Goal: Task Accomplishment & Management: Use online tool/utility

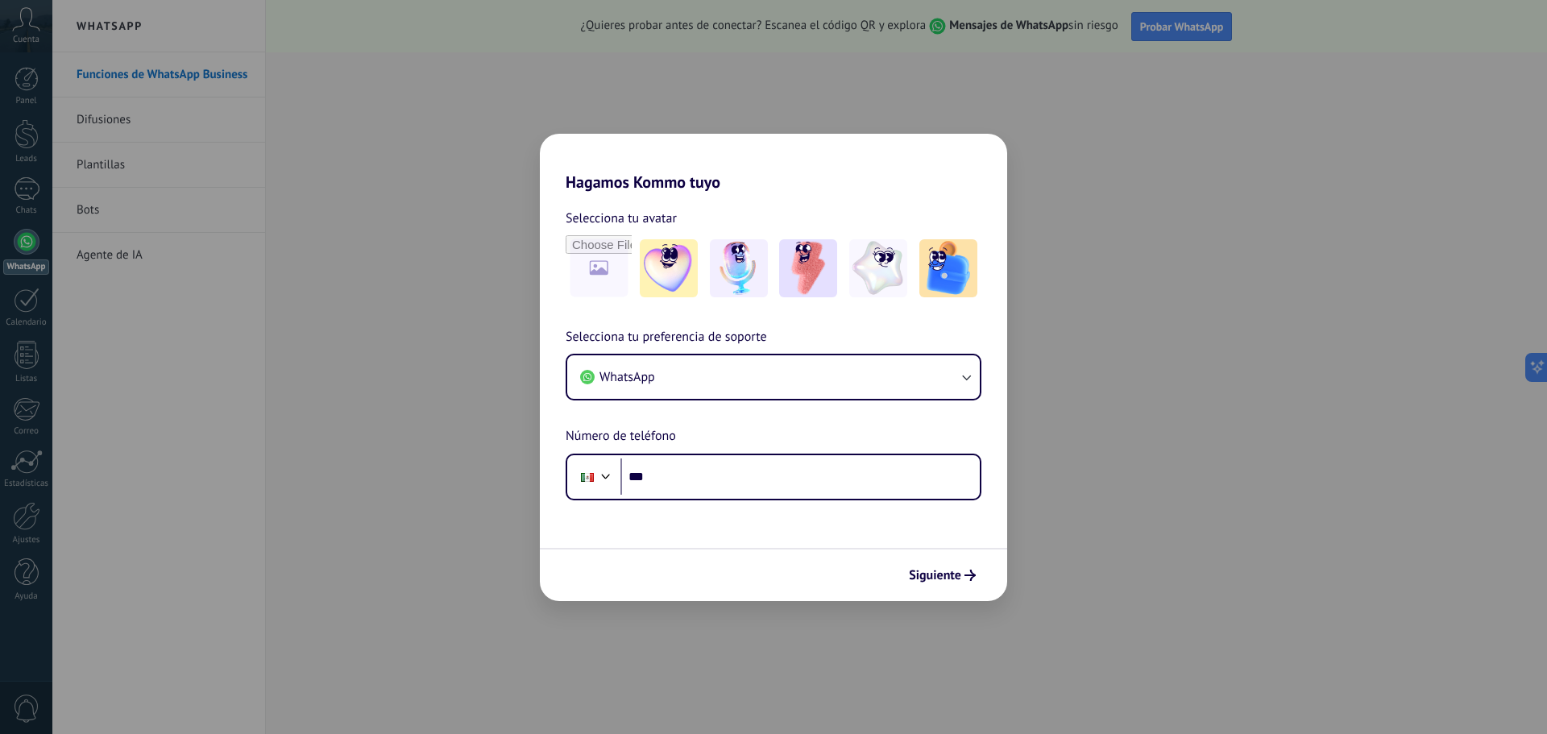
click at [812, 288] on img at bounding box center [808, 268] width 58 height 58
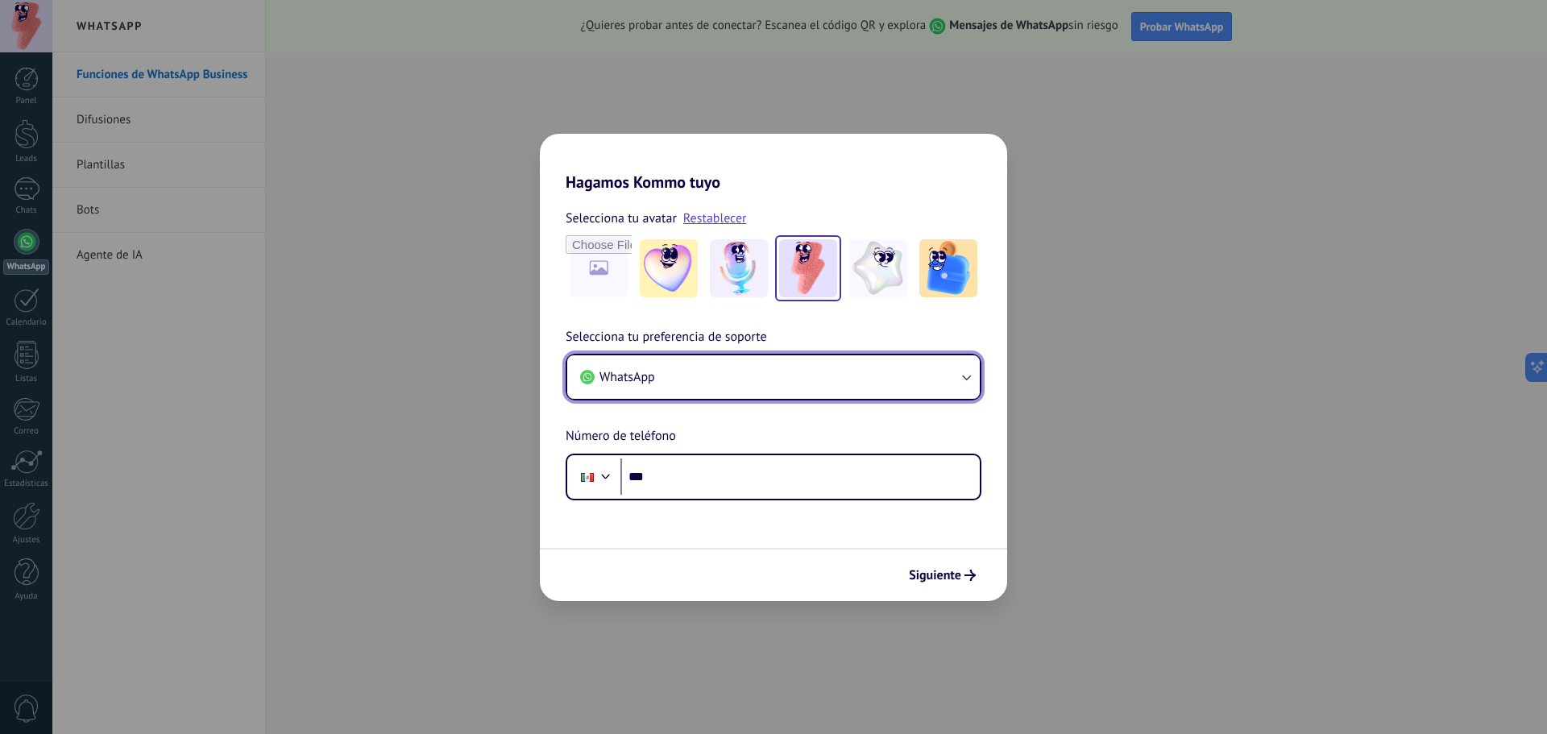
click at [831, 388] on button "WhatsApp" at bounding box center [773, 376] width 412 height 43
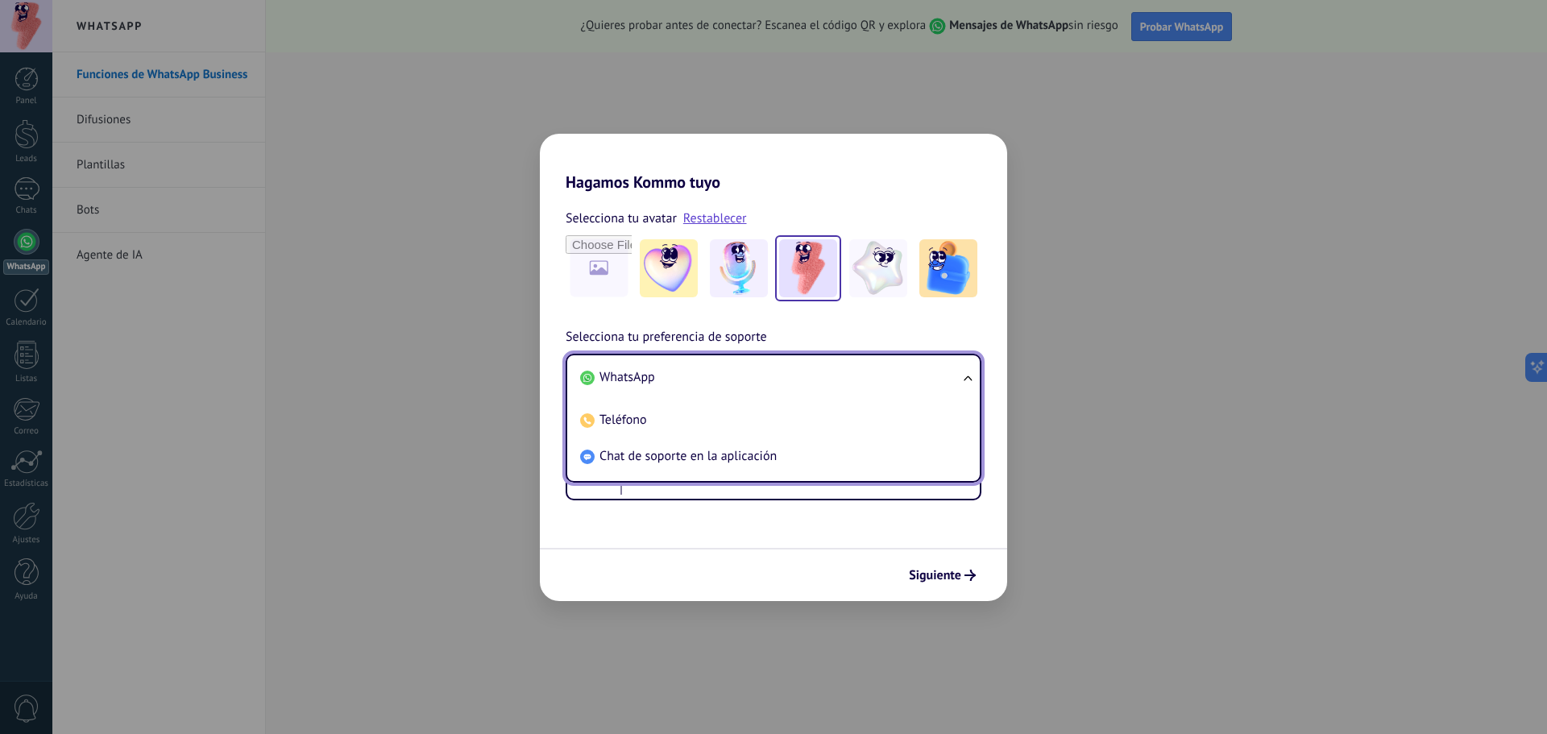
click at [686, 374] on li "WhatsApp" at bounding box center [770, 377] width 393 height 36
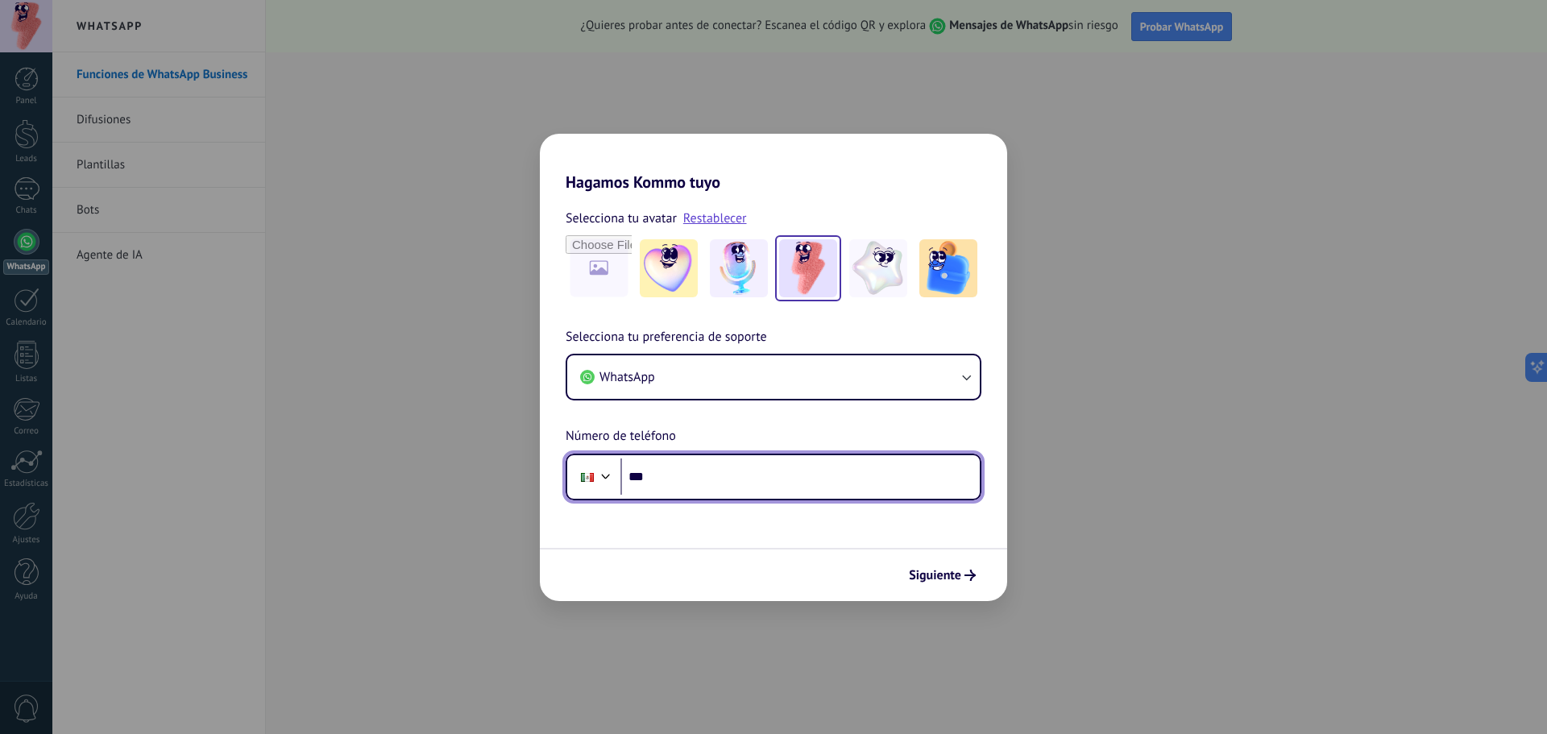
click at [768, 471] on input "***" at bounding box center [799, 476] width 359 height 37
type input "**********"
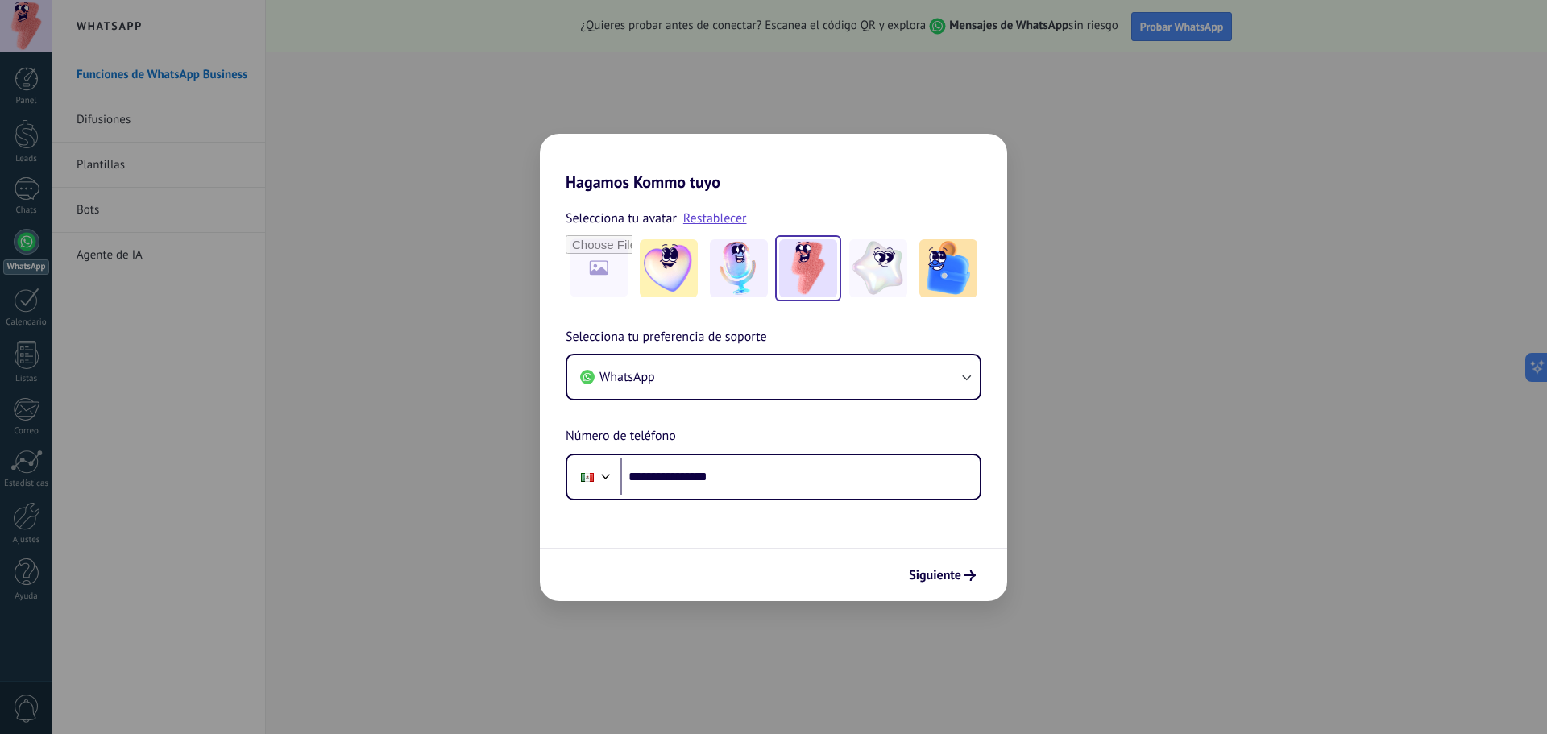
click at [944, 581] on span "Siguiente" at bounding box center [935, 575] width 52 height 11
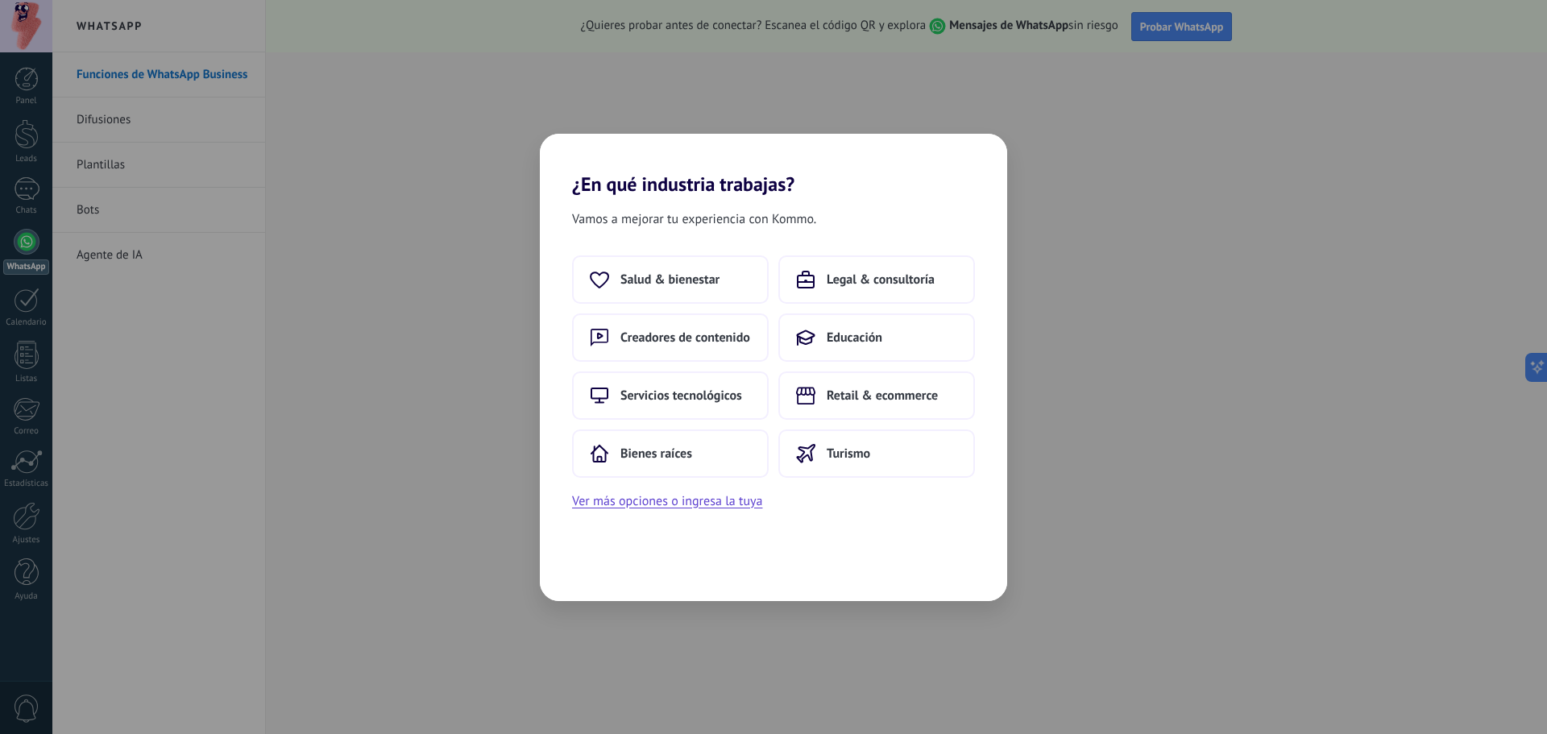
click at [673, 447] on span "Bienes raíces" at bounding box center [656, 453] width 72 height 16
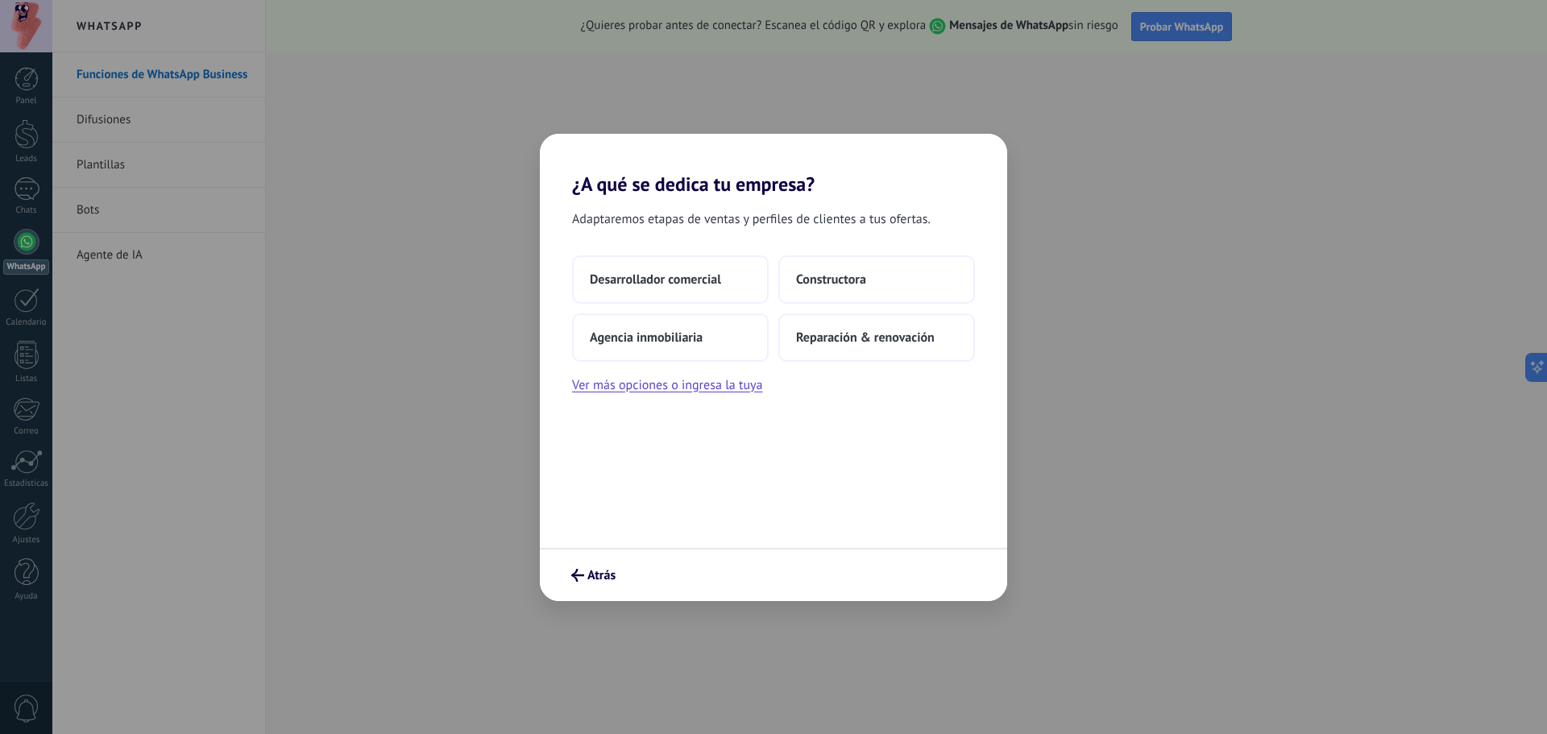
click at [738, 391] on button "Ver más opciones o ingresa la tuya" at bounding box center [667, 385] width 190 height 21
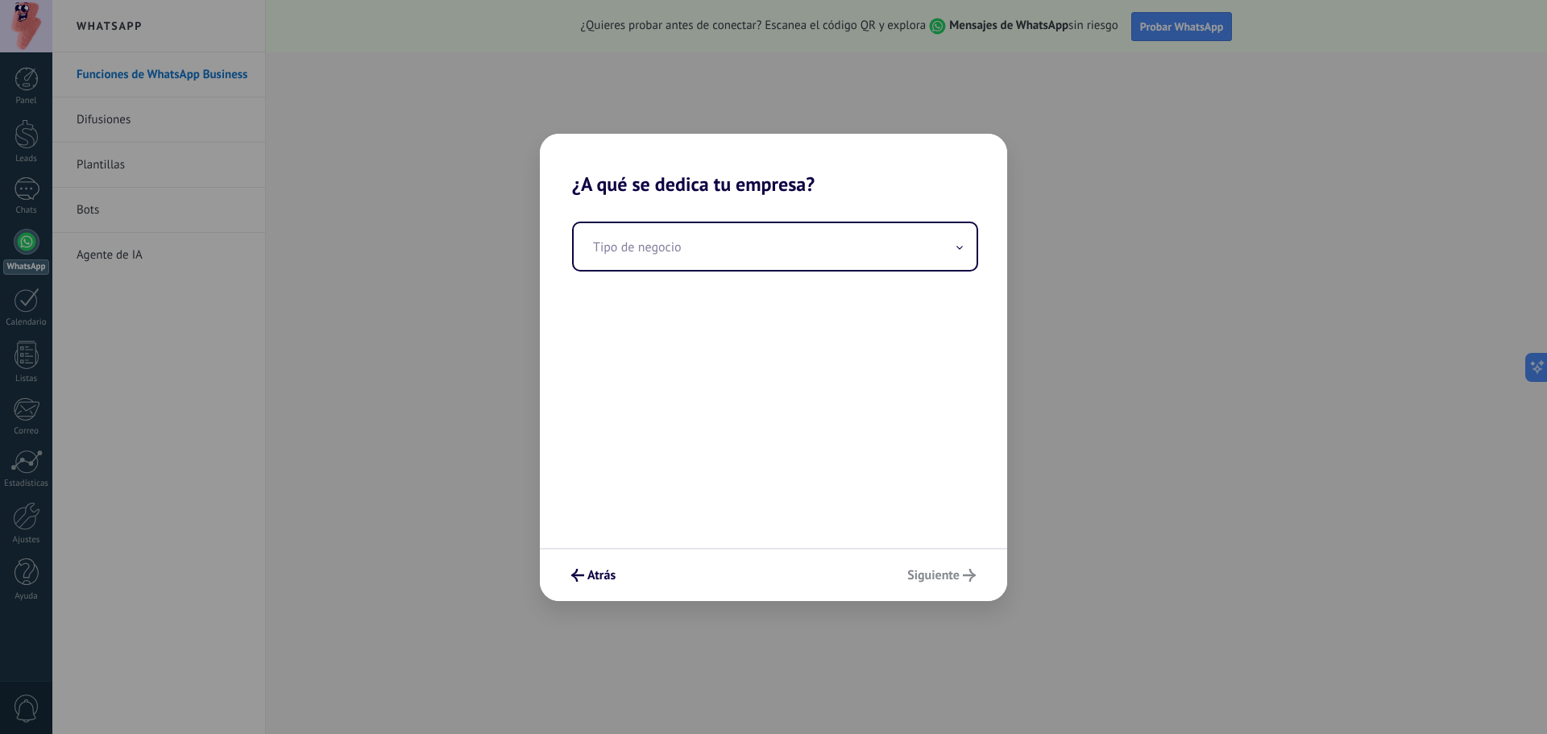
click at [748, 248] on input "text" at bounding box center [775, 246] width 403 height 47
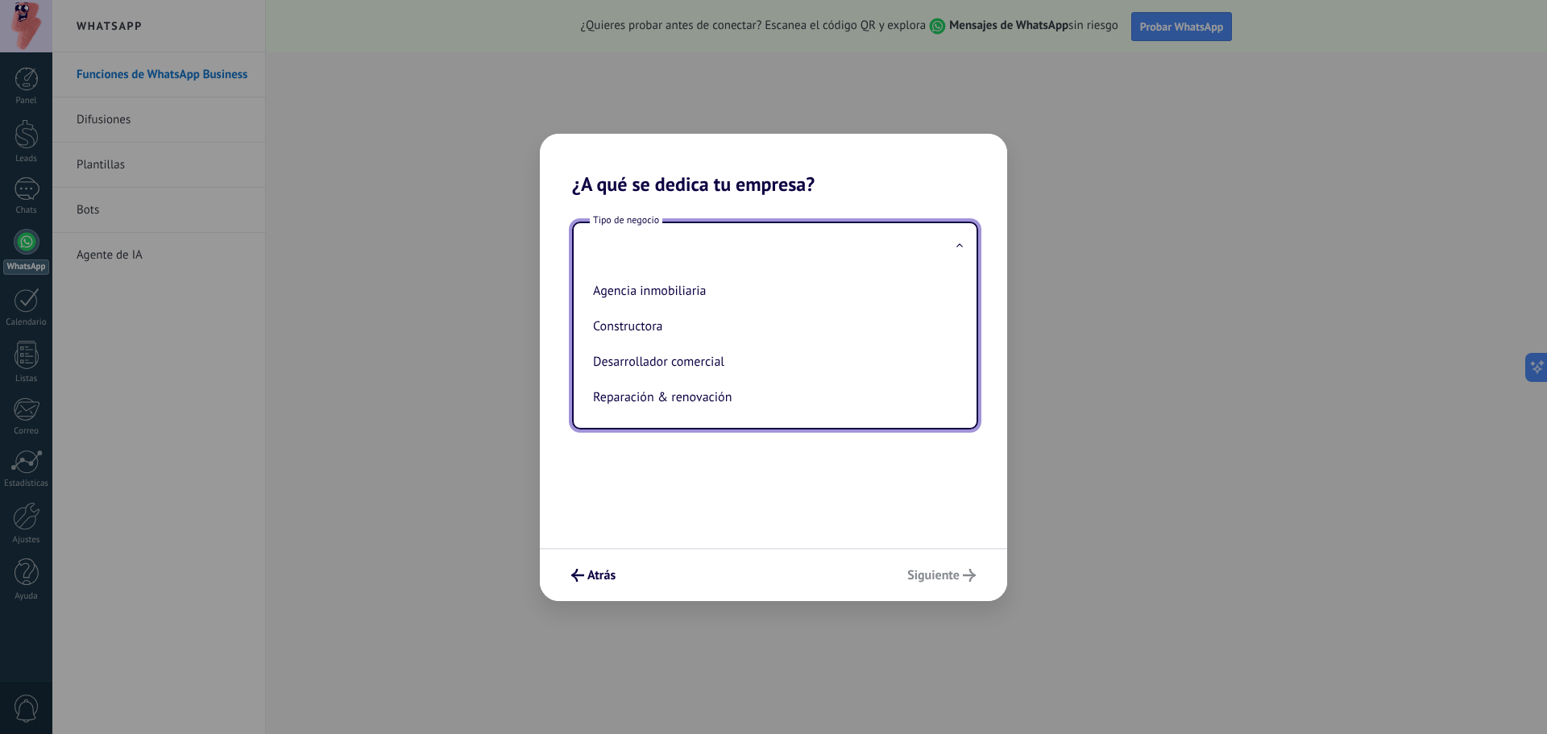
click at [731, 289] on li "Agencia inmobiliaria" at bounding box center [771, 290] width 371 height 35
type input "**********"
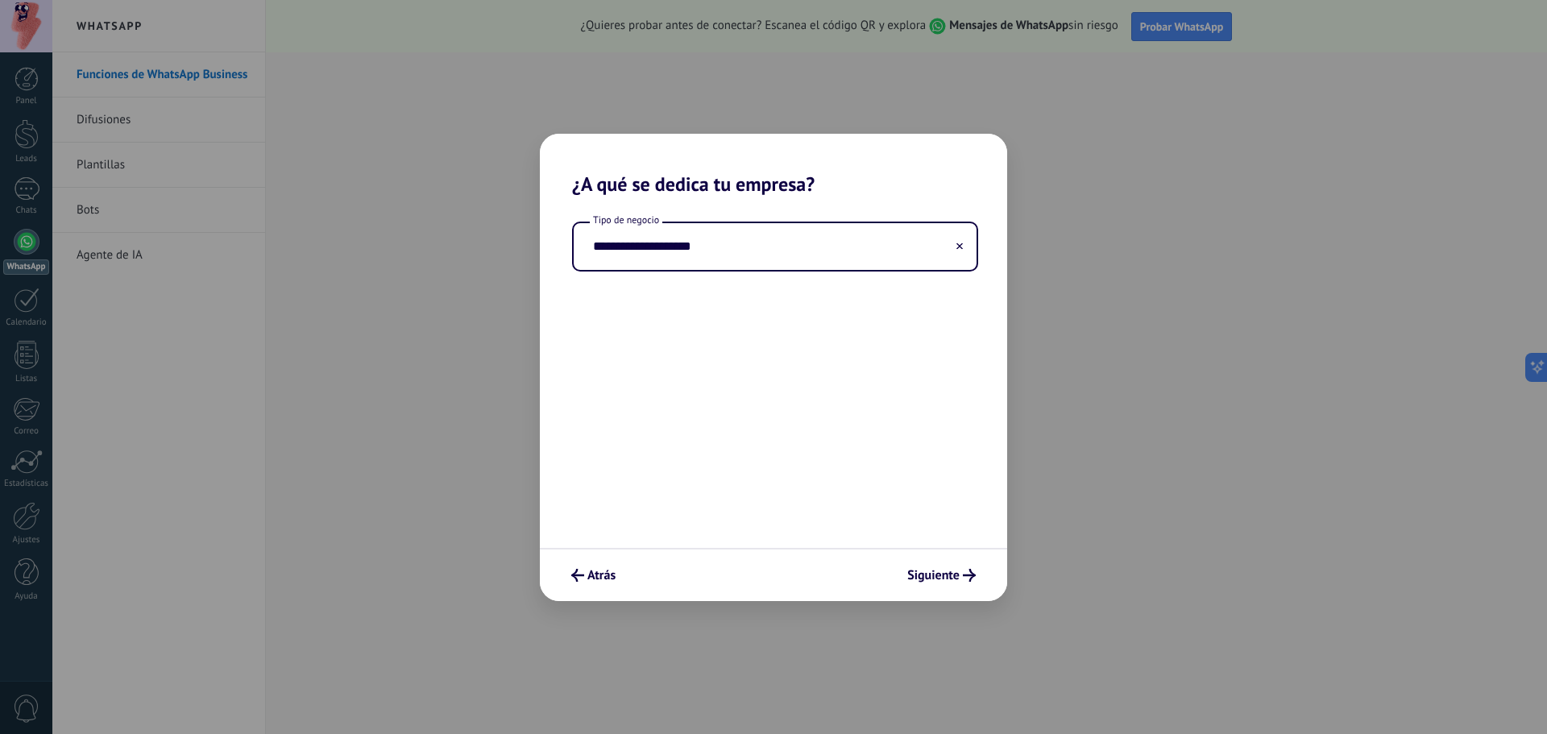
click at [942, 580] on span "Siguiente" at bounding box center [933, 575] width 52 height 11
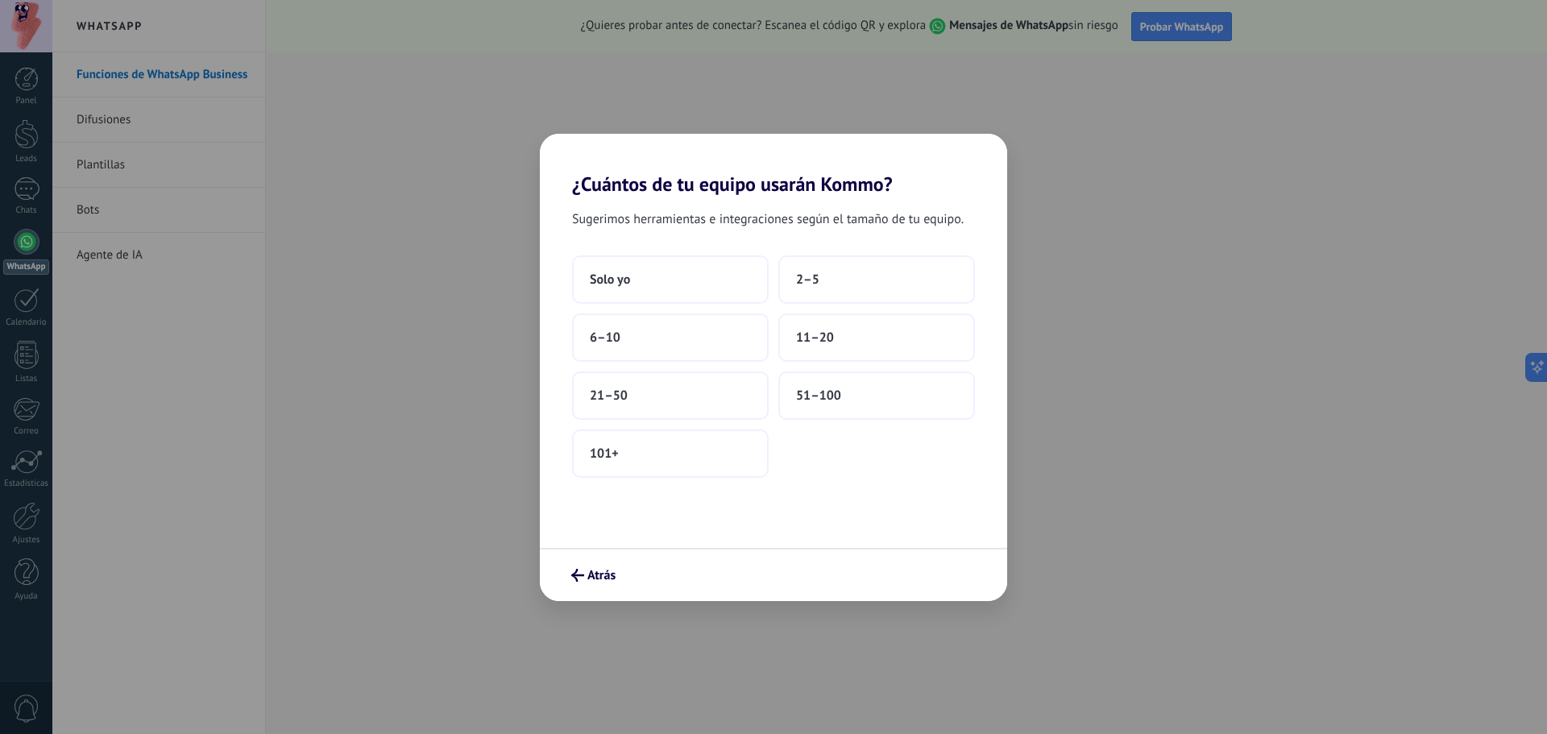
click at [811, 283] on span "2–5" at bounding box center [807, 279] width 23 height 16
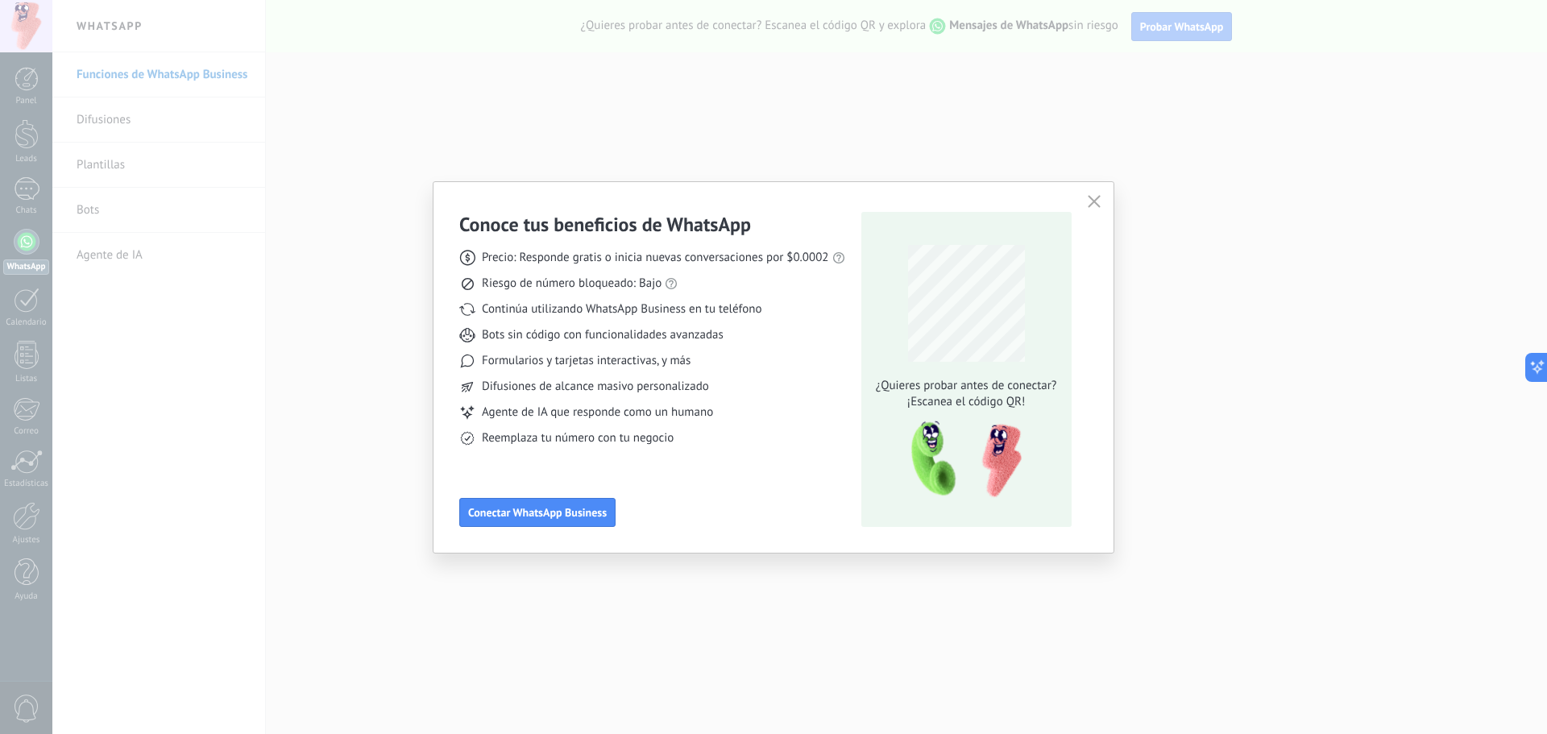
click at [794, 309] on div "Continúa utilizando WhatsApp Business en tu teléfono" at bounding box center [652, 309] width 386 height 16
drag, startPoint x: 546, startPoint y: 334, endPoint x: 726, endPoint y: 336, distance: 179.6
click at [726, 336] on div "Bots sin código con funcionalidades avanzadas" at bounding box center [652, 335] width 386 height 16
click at [741, 358] on div "Formularios y tarjetas interactivas, y más" at bounding box center [652, 361] width 386 height 16
drag, startPoint x: 541, startPoint y: 507, endPoint x: 565, endPoint y: 501, distance: 25.6
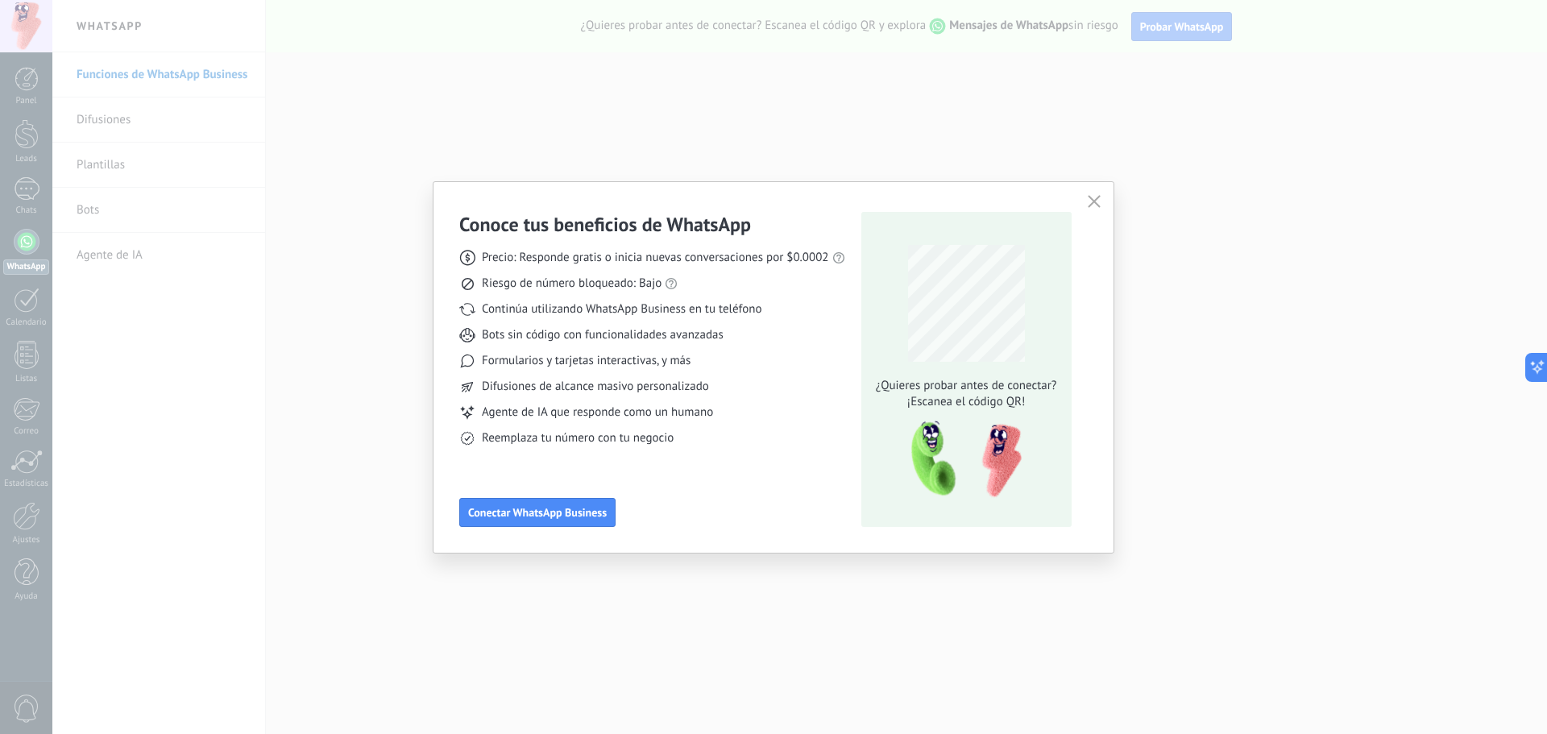
click at [565, 501] on button "Conectar WhatsApp Business" at bounding box center [537, 512] width 156 height 29
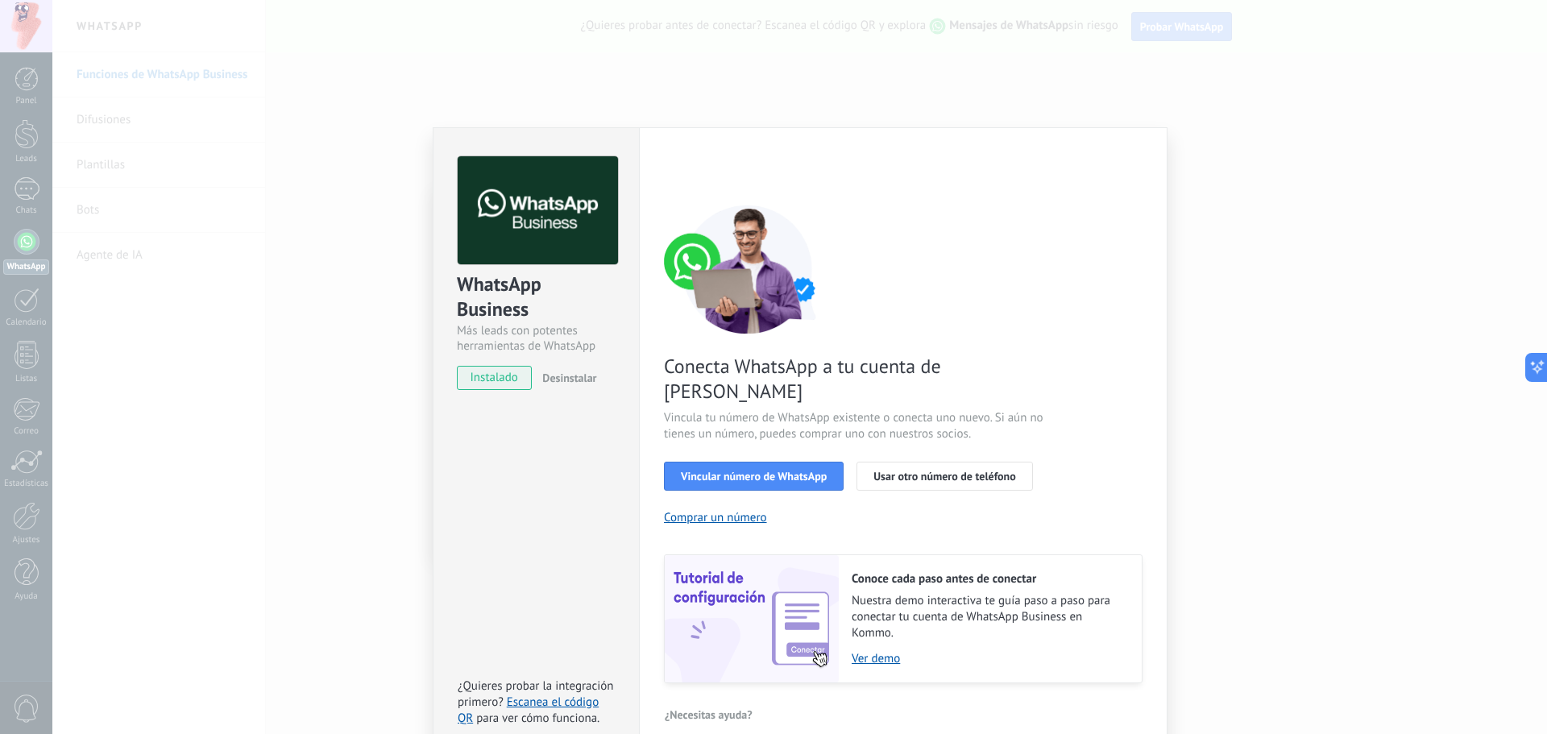
click at [510, 380] on span "instalado" at bounding box center [494, 378] width 73 height 24
click at [802, 470] on span "Vincular número de WhatsApp" at bounding box center [754, 475] width 146 height 11
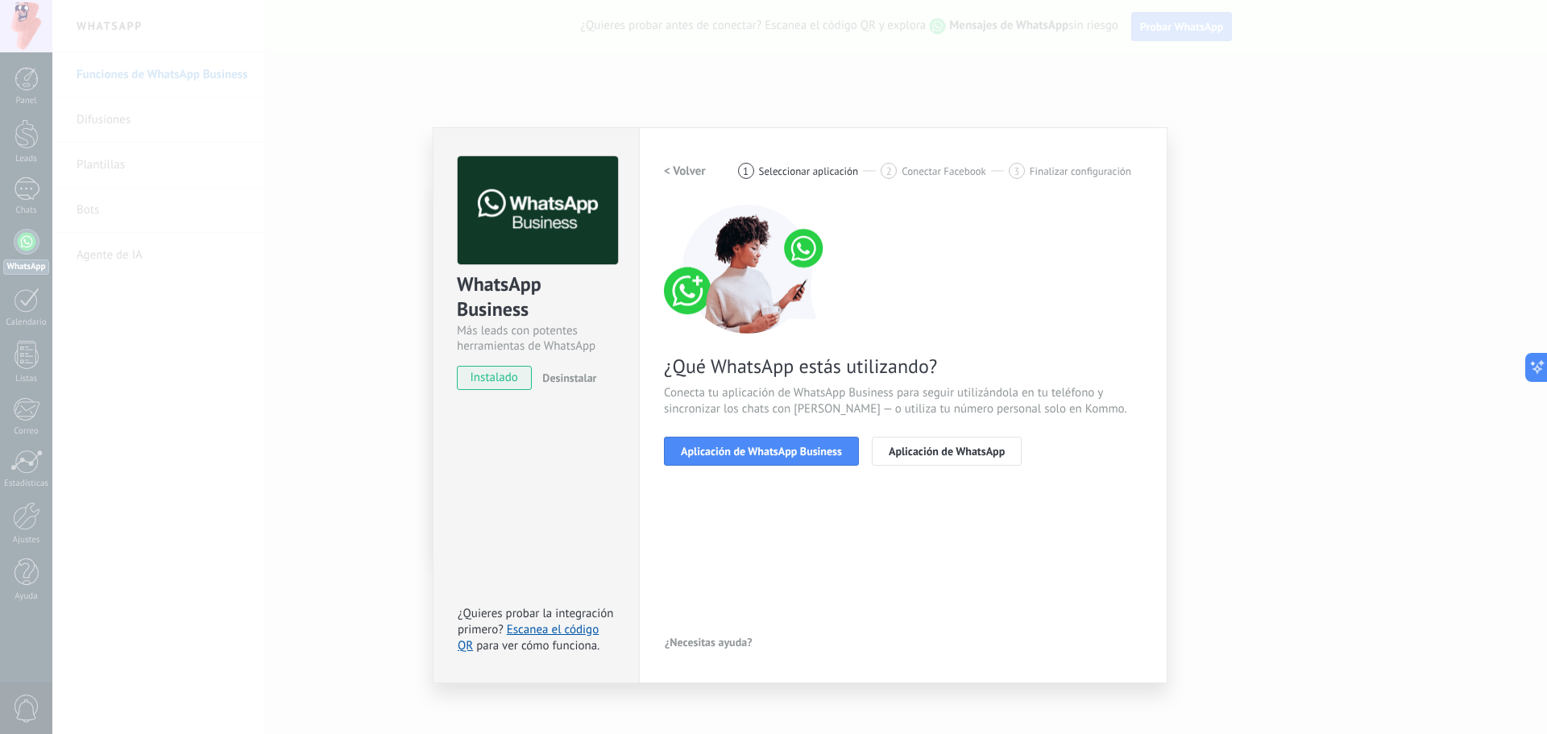
click at [809, 454] on span "Aplicación de WhatsApp Business" at bounding box center [761, 450] width 161 height 11
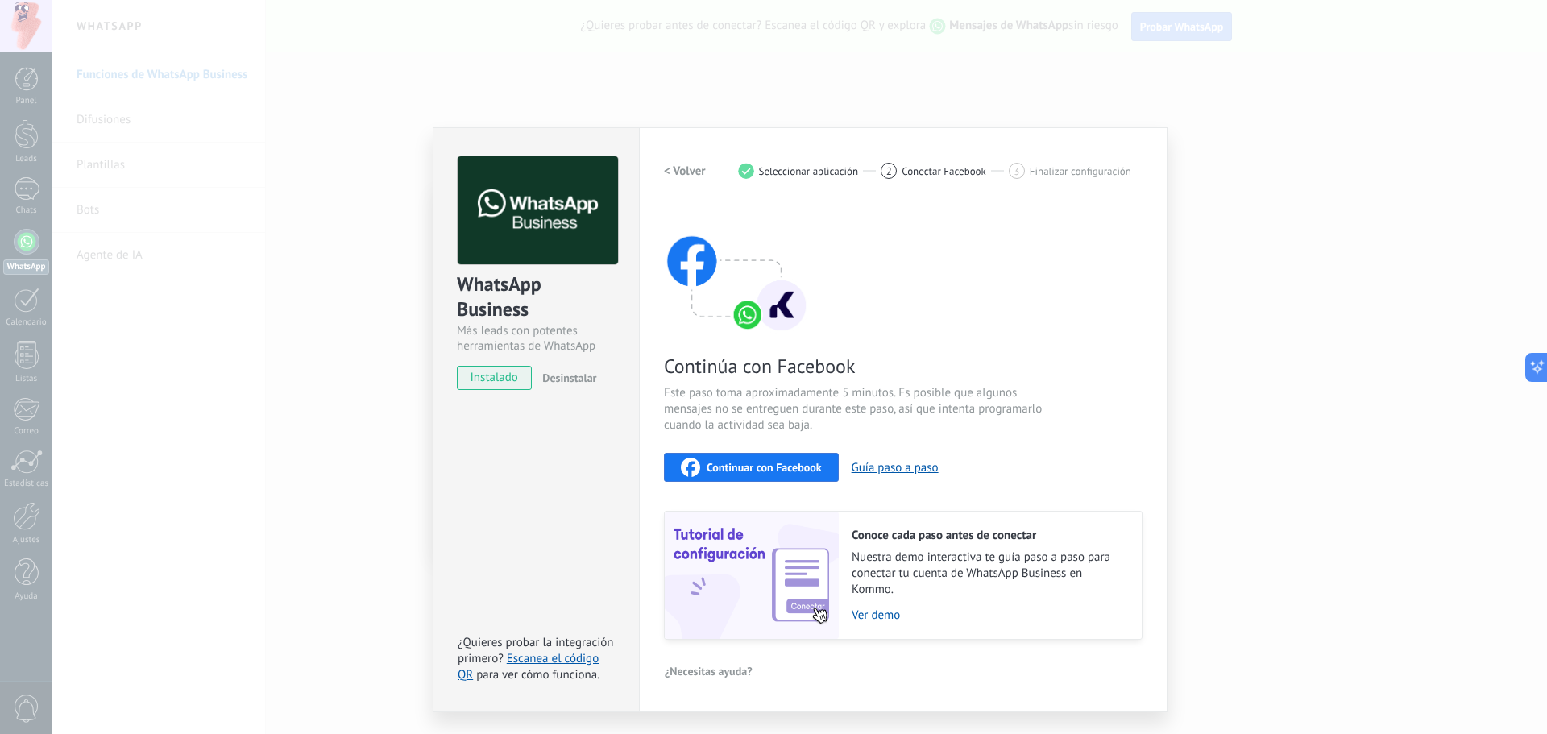
click at [756, 458] on div "Continuar con Facebook" at bounding box center [751, 467] width 141 height 19
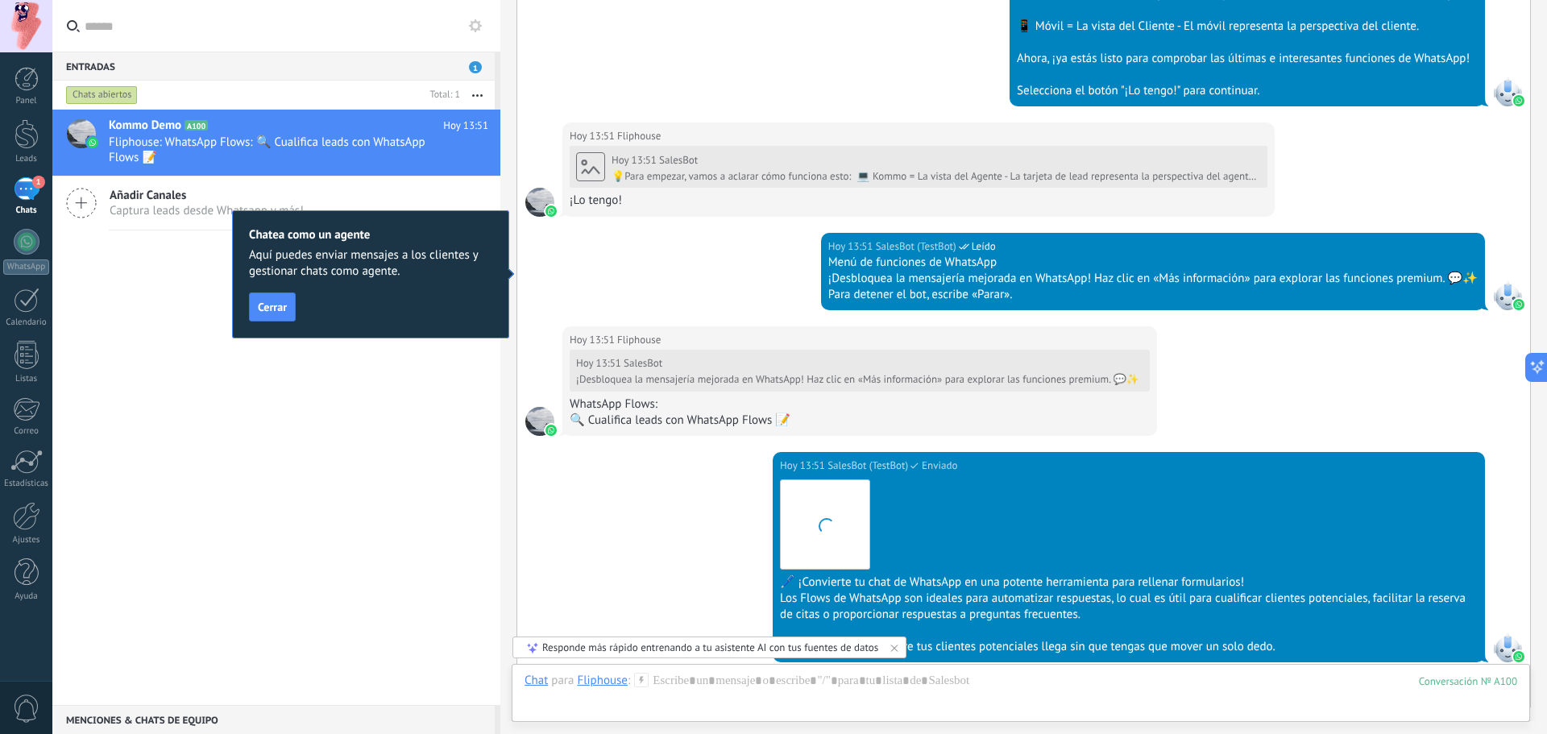
scroll to position [889, 0]
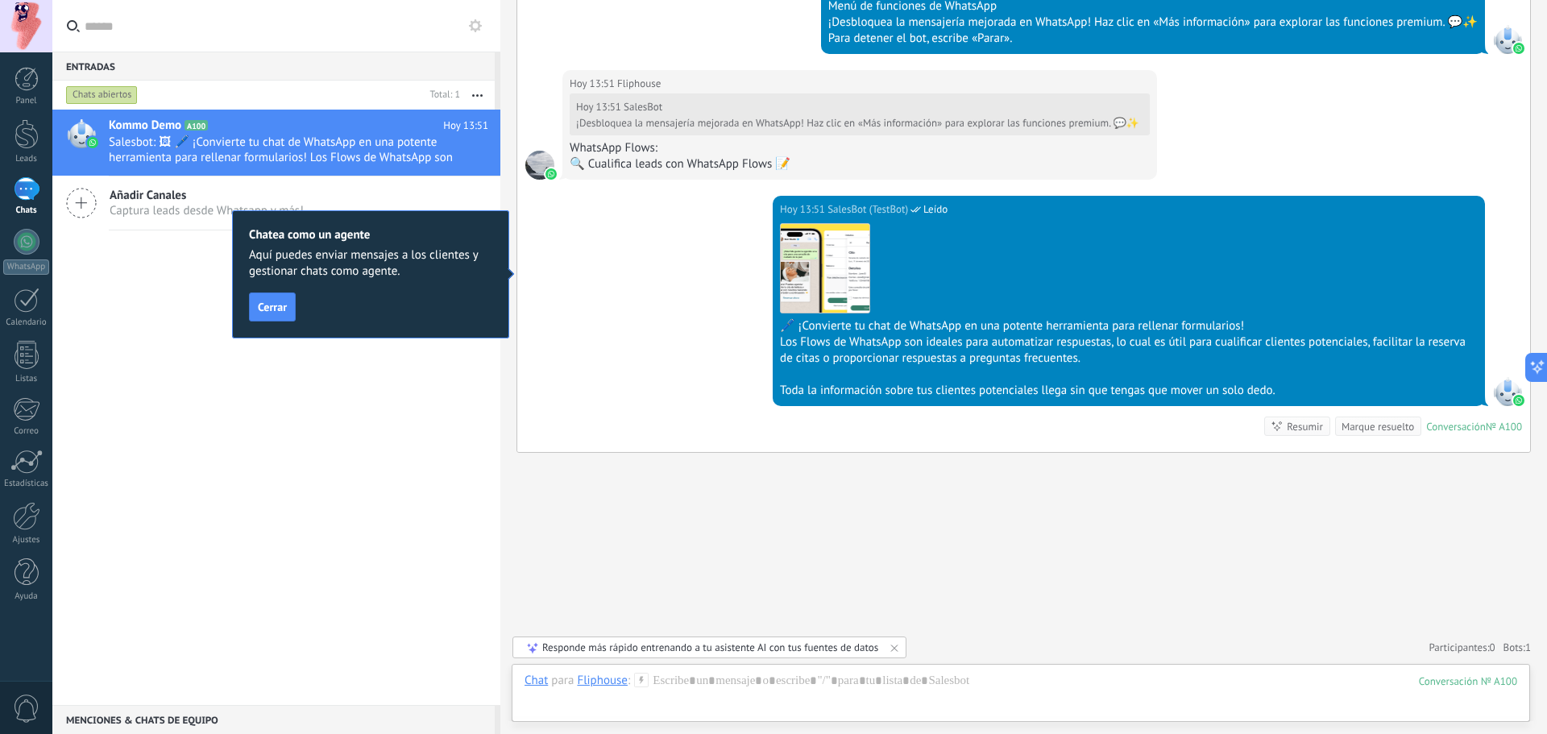
click at [271, 312] on span "Cerrar" at bounding box center [272, 306] width 29 height 11
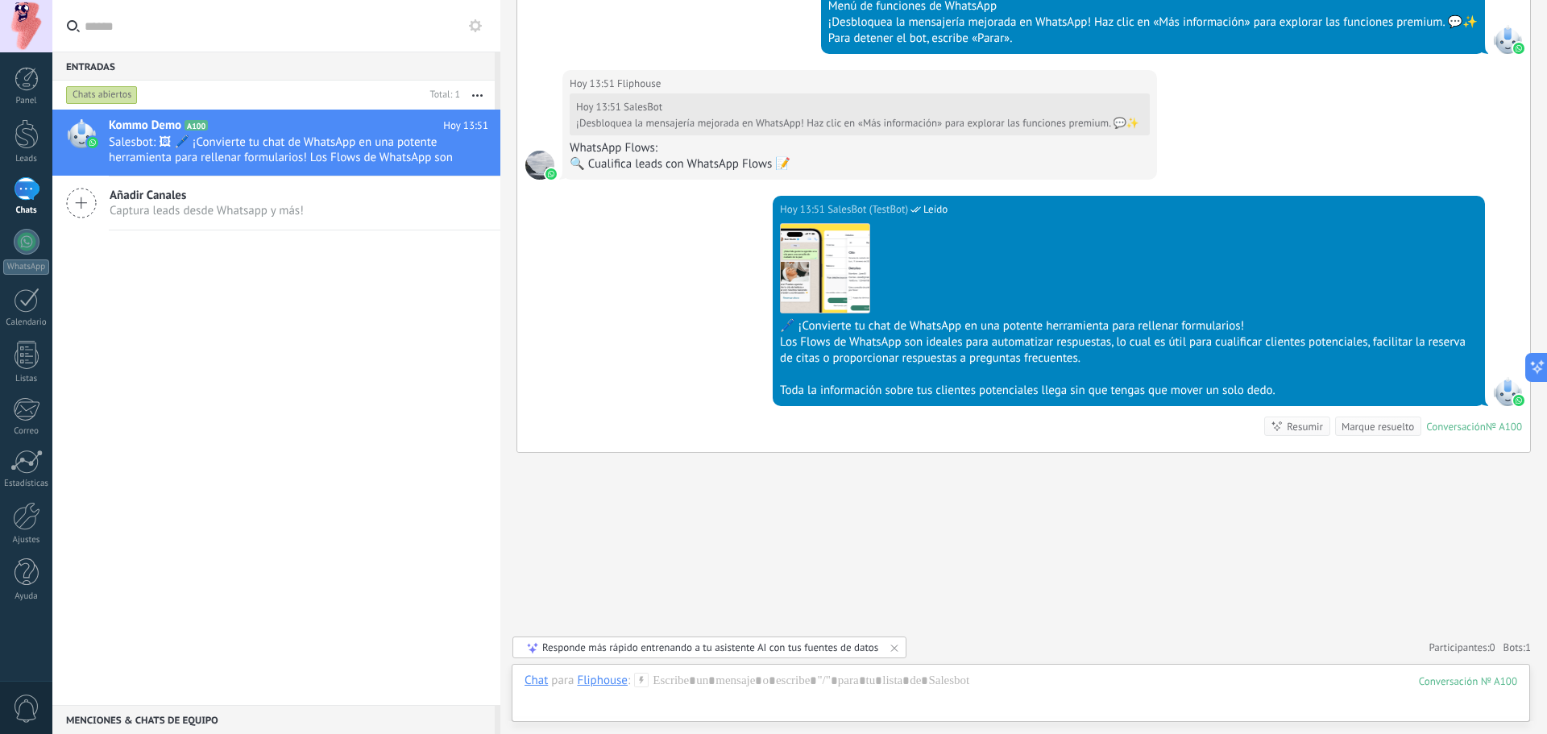
scroll to position [567, 0]
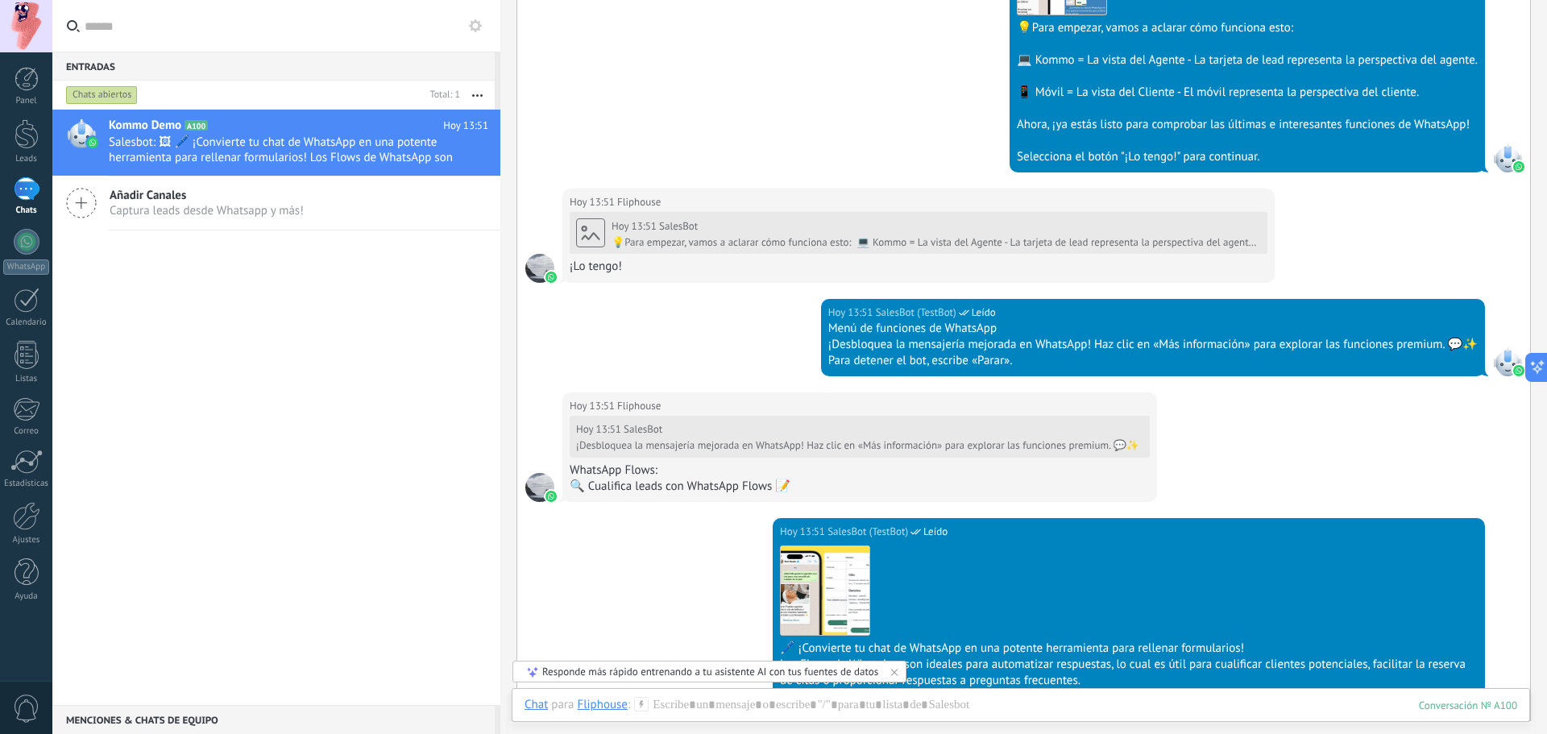
click at [750, 342] on div "[DATE] 13:51 SalesBot (TestBot) Leído Menú de funciones de WhatsApp ¡Desbloquea…" at bounding box center [1023, 345] width 1013 height 93
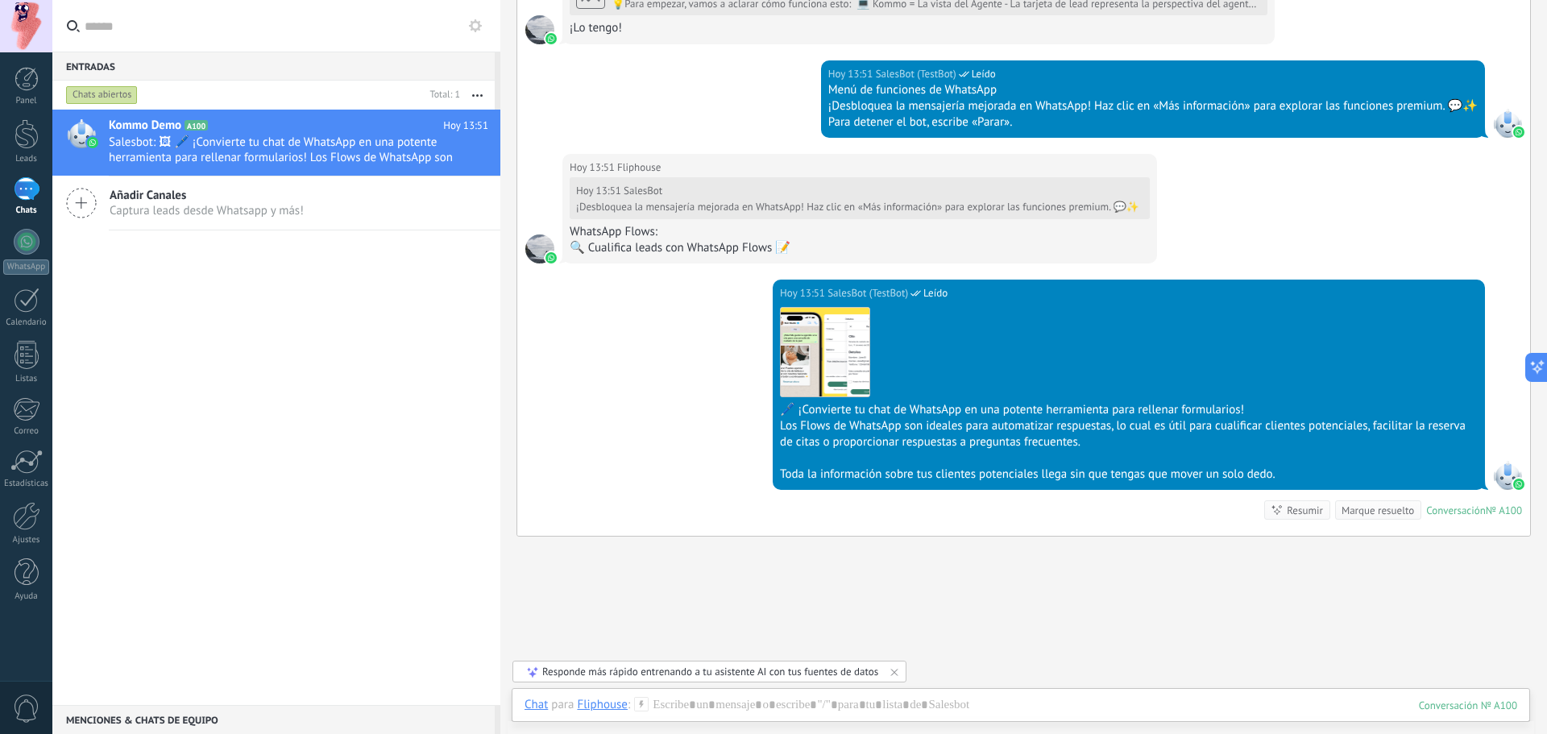
scroll to position [889, 0]
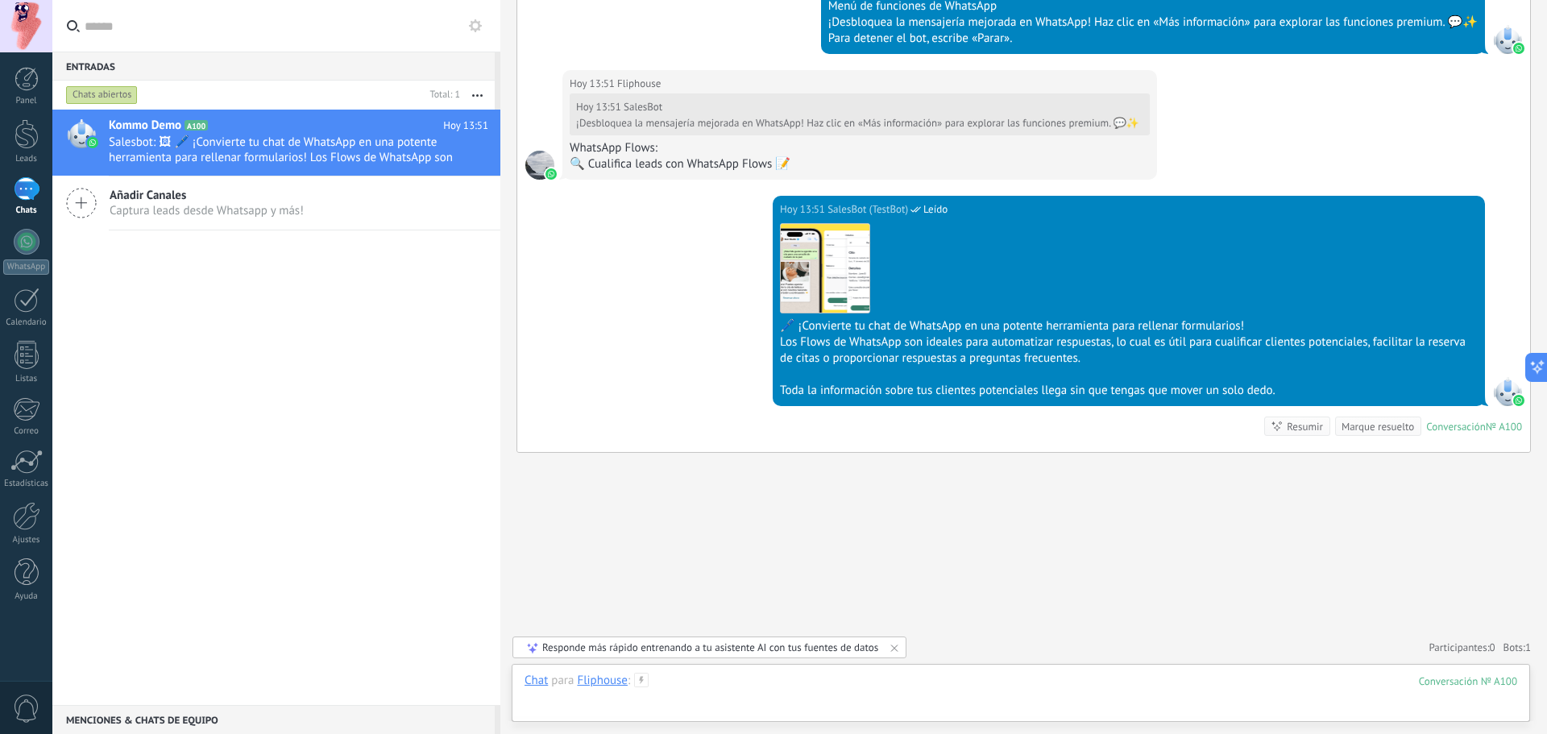
click at [954, 694] on div at bounding box center [1020, 697] width 992 height 48
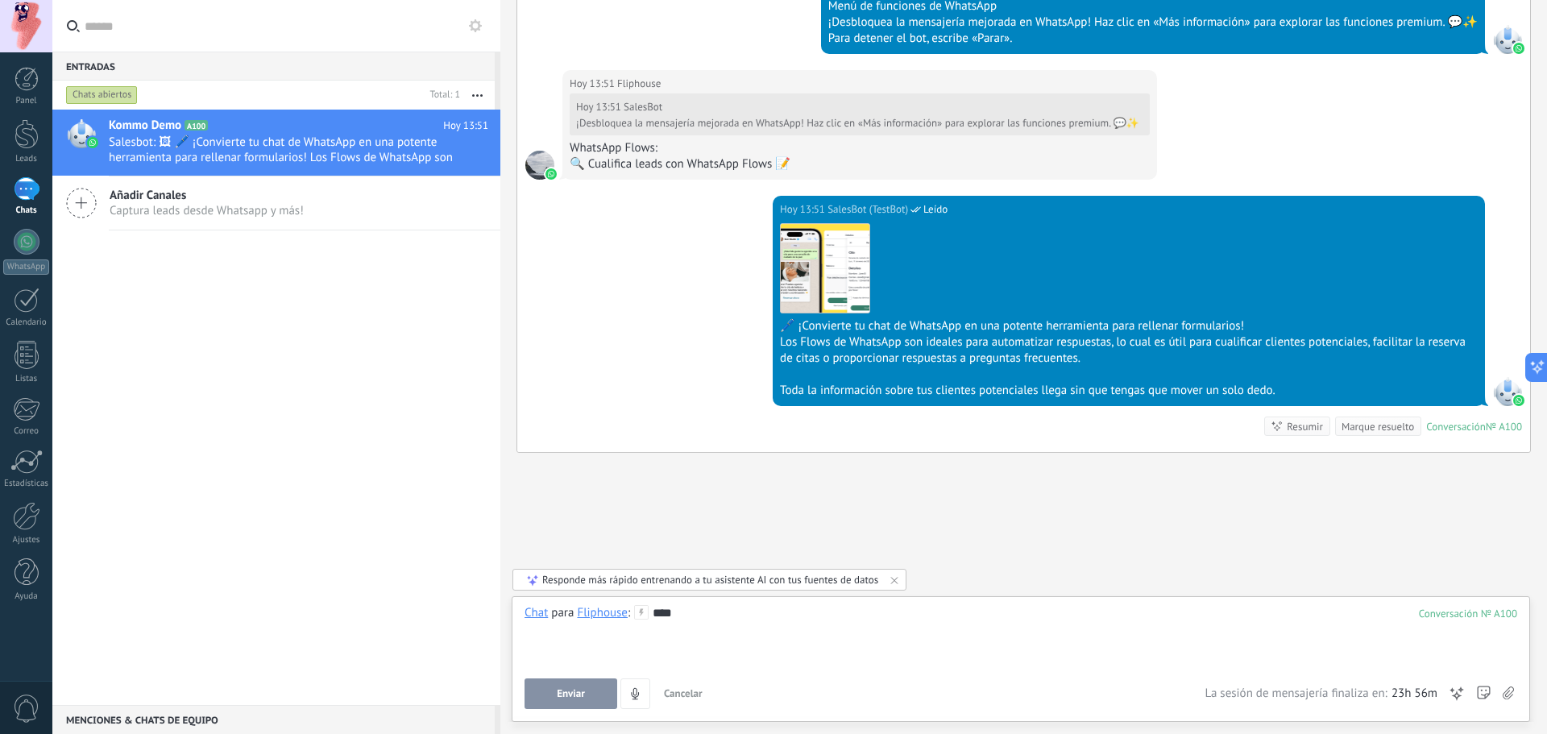
click at [565, 694] on span "Enviar" at bounding box center [571, 693] width 28 height 11
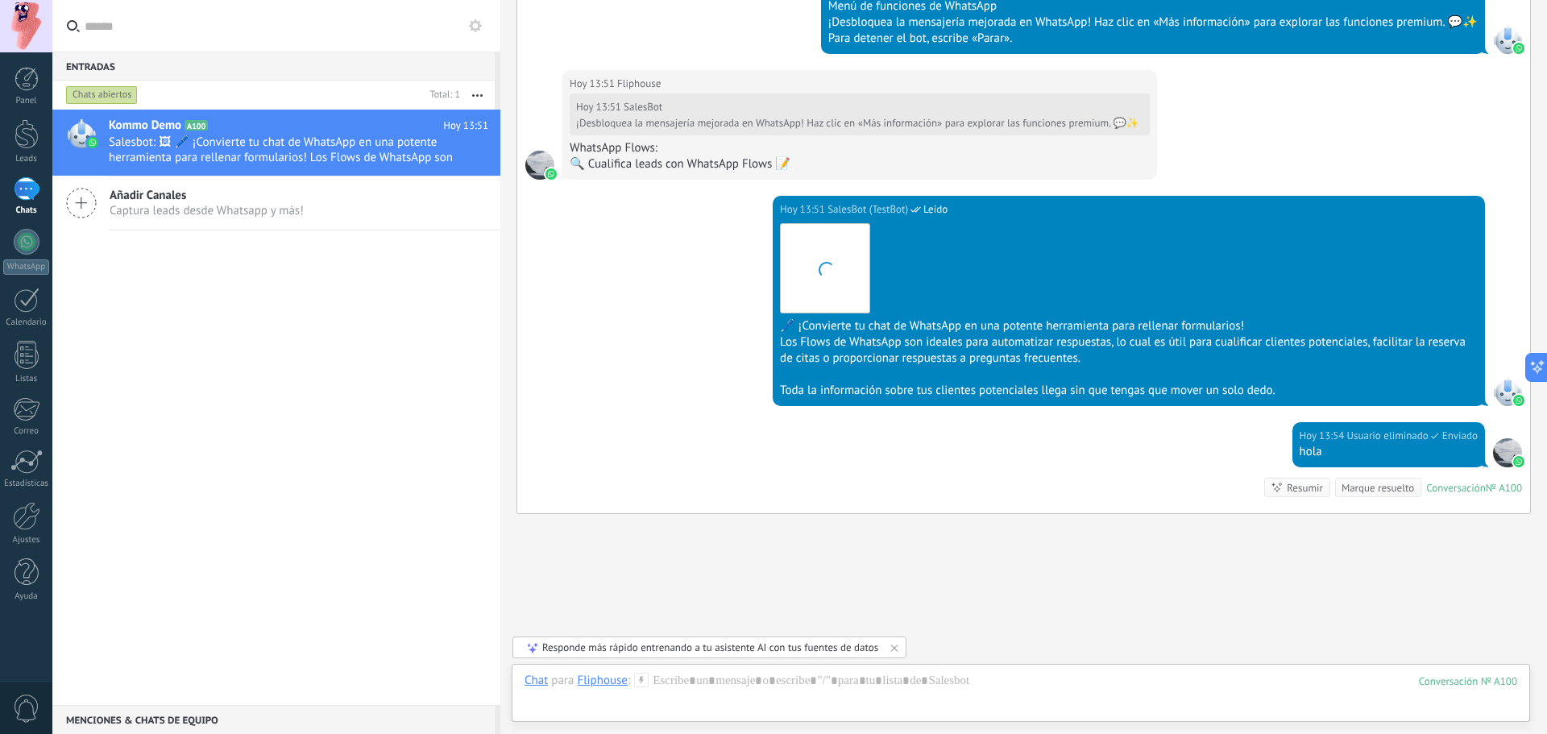
scroll to position [951, 0]
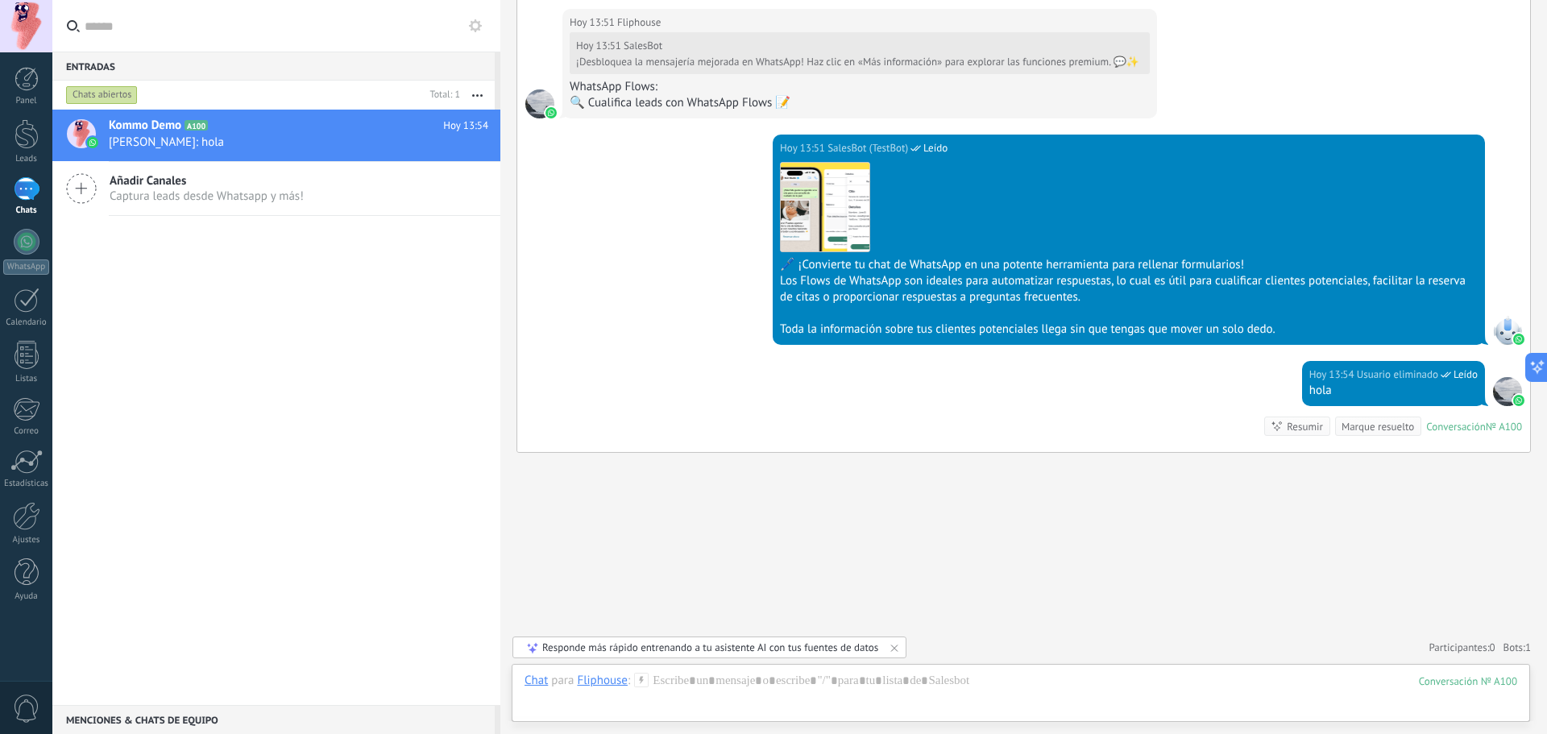
drag, startPoint x: 409, startPoint y: 400, endPoint x: 418, endPoint y: 412, distance: 15.0
click at [409, 401] on div "Kommo Demo A100 [DATE] 13:54 [PERSON_NAME]: hola Añadir Canales Captura leads d…" at bounding box center [276, 407] width 448 height 595
click at [897, 683] on div at bounding box center [1020, 697] width 992 height 48
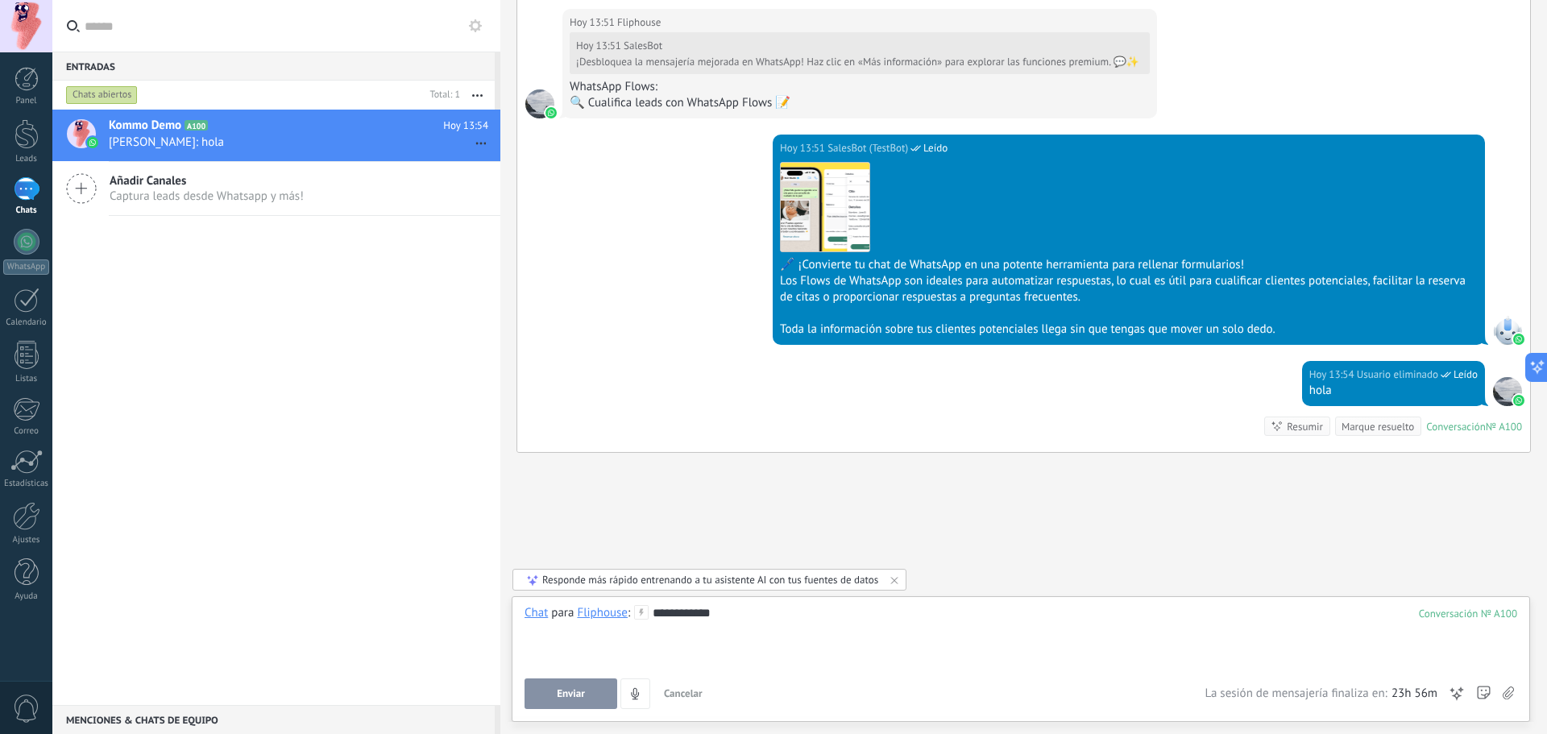
click at [571, 702] on div "**********" at bounding box center [1020, 657] width 992 height 104
click at [565, 701] on button "Enviar" at bounding box center [570, 693] width 93 height 31
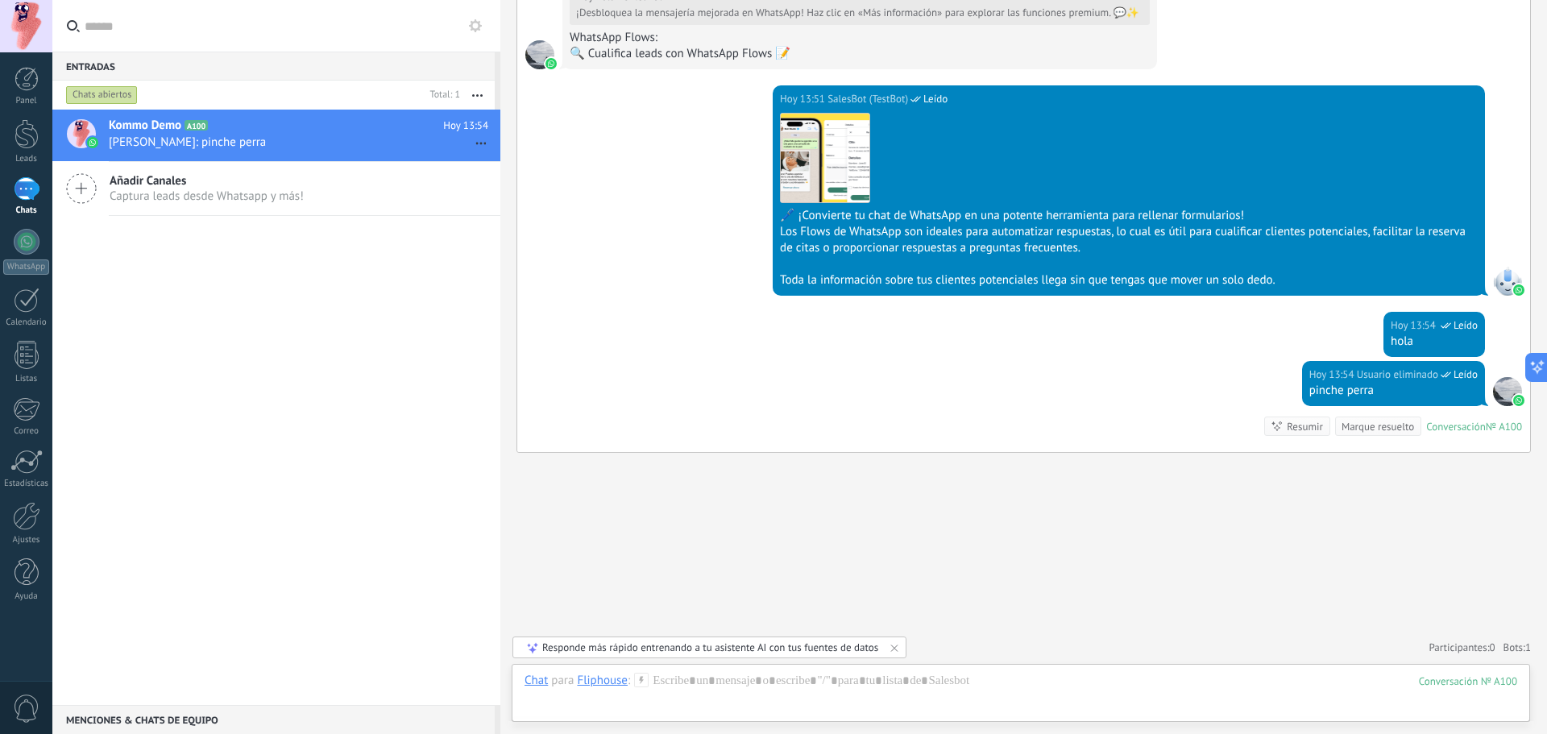
click at [657, 317] on div "[DATE] 13:54 Usuario eliminado Leído hola" at bounding box center [1023, 336] width 1013 height 49
click at [360, 386] on div "Kommo Demo A100 [DATE] 13:54 [PERSON_NAME]: pinche perra Añadir Canales Captura…" at bounding box center [276, 407] width 448 height 595
click at [283, 199] on span "Captura leads desde Whatsapp y más!" at bounding box center [207, 195] width 194 height 15
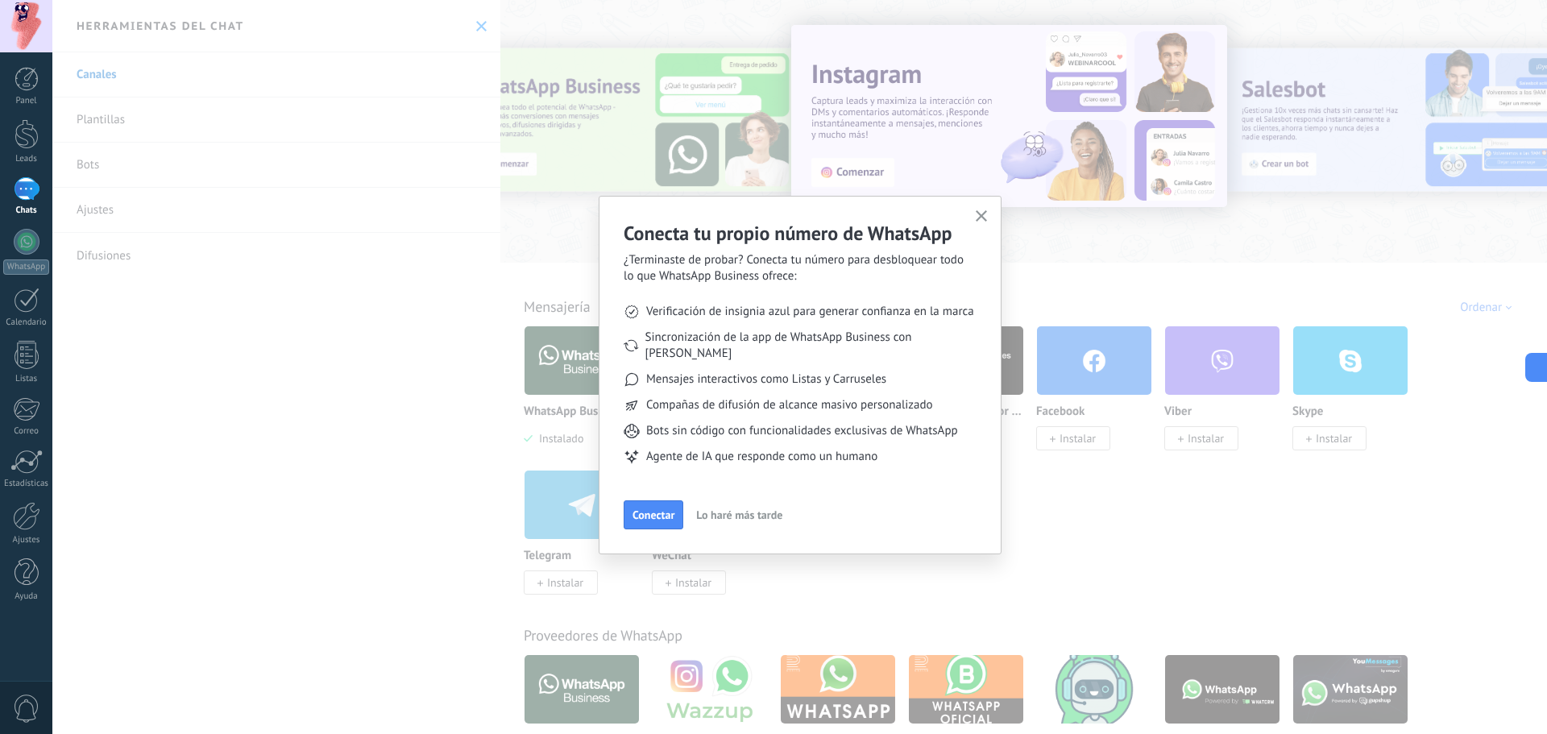
click at [644, 509] on span "Conectar" at bounding box center [653, 514] width 42 height 11
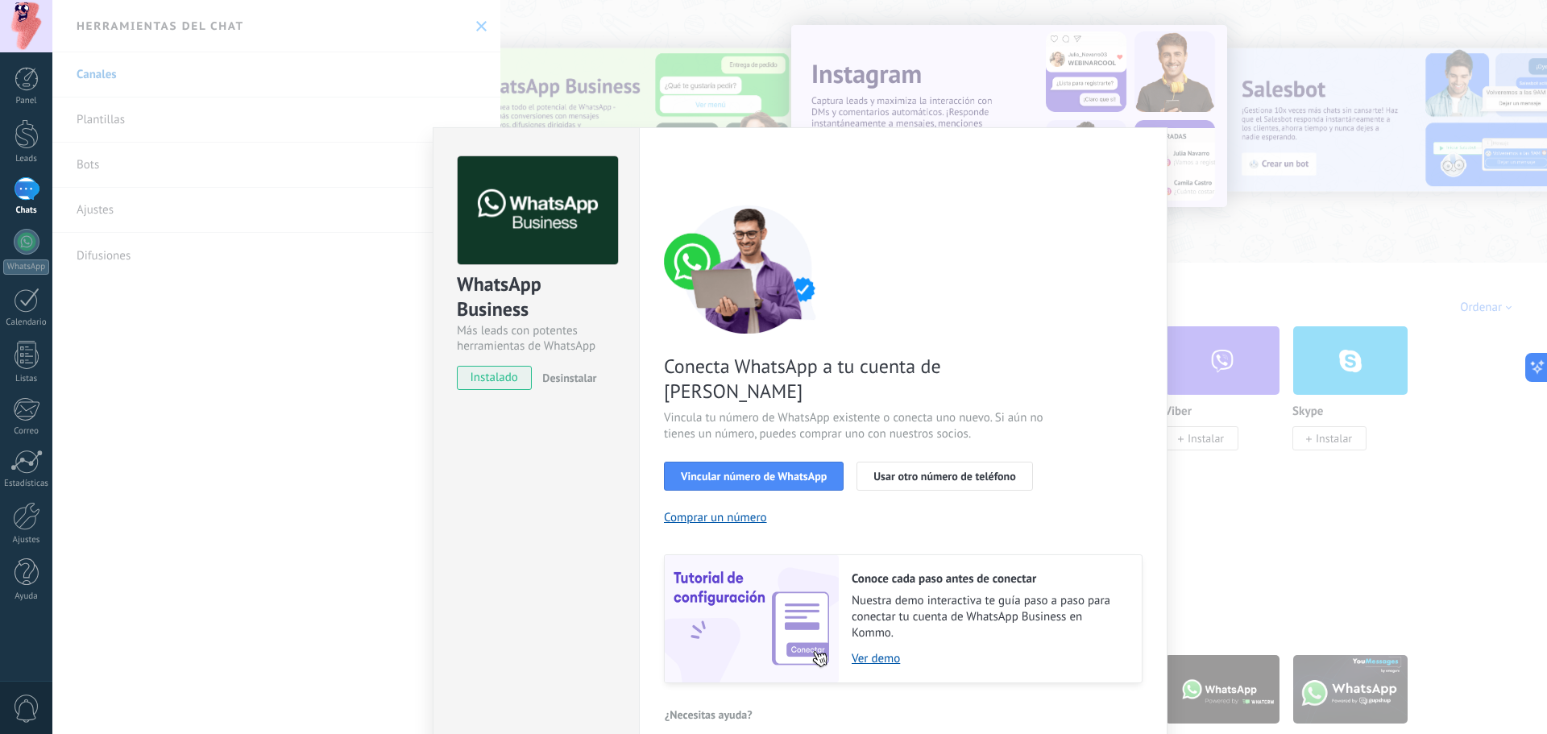
click at [796, 470] on span "Vincular número de WhatsApp" at bounding box center [754, 475] width 146 height 11
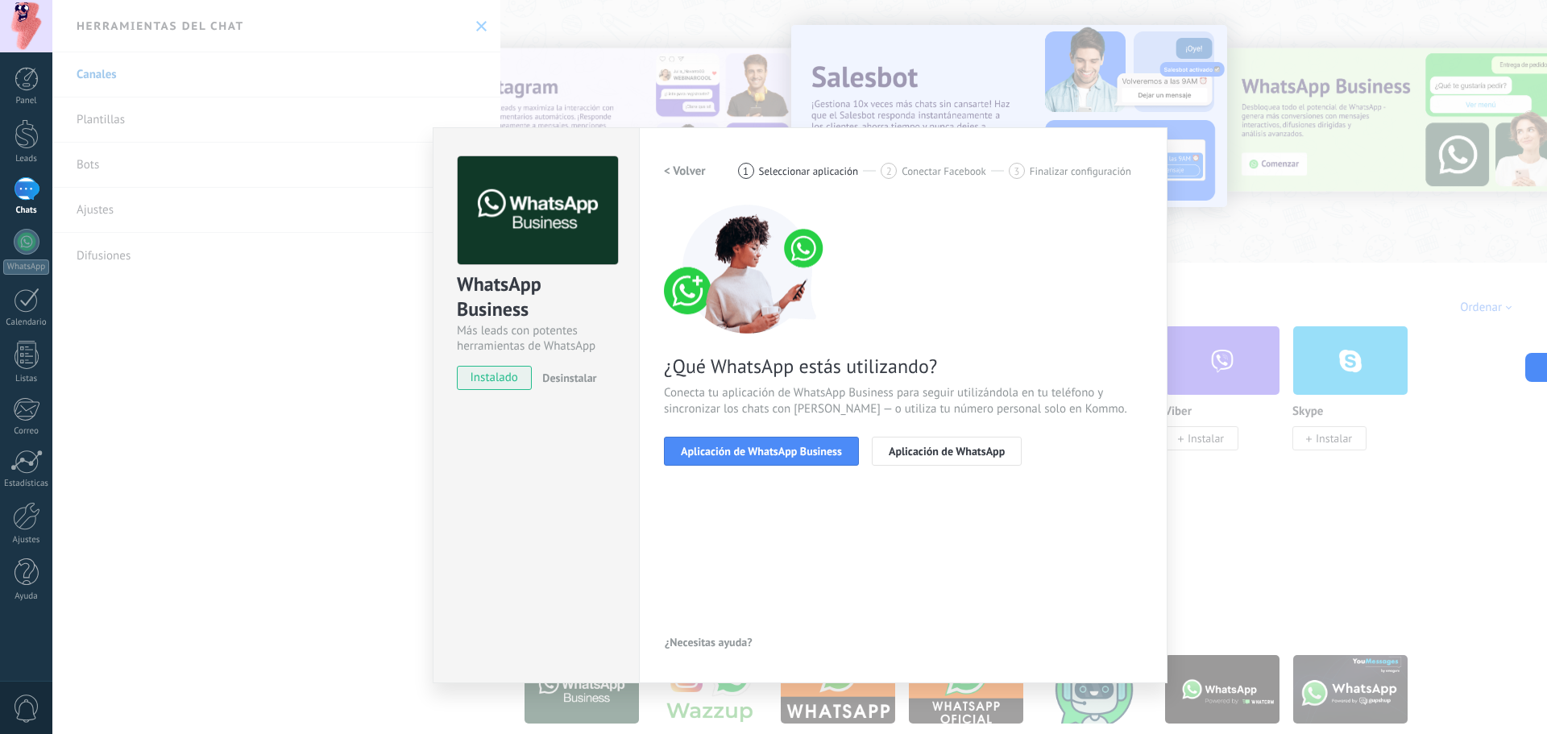
click at [792, 457] on span "Aplicación de WhatsApp Business" at bounding box center [761, 450] width 161 height 11
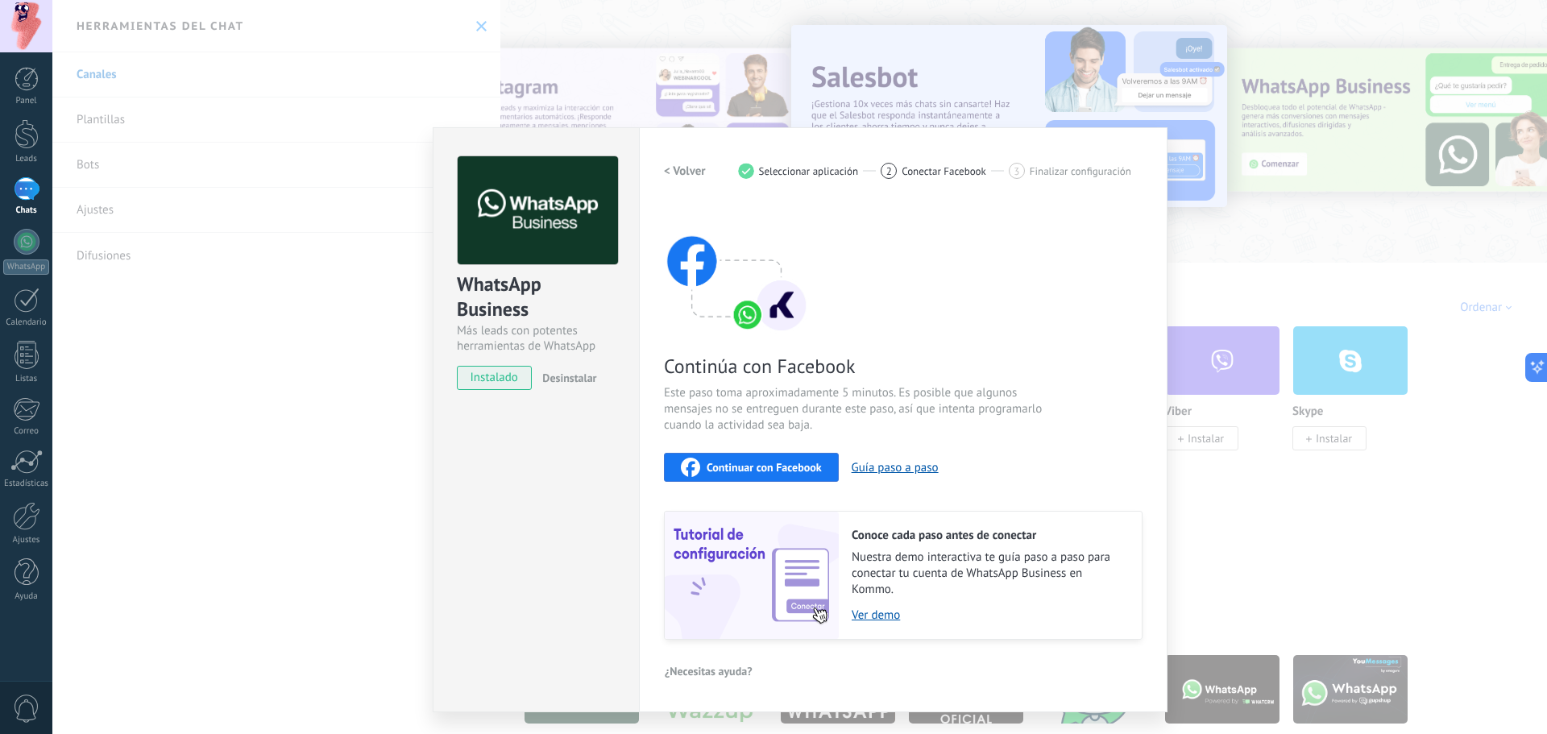
click at [884, 302] on div "Continúa con Facebook Este paso toma aproximadamente 5 minutos. Es posible que …" at bounding box center [903, 422] width 478 height 435
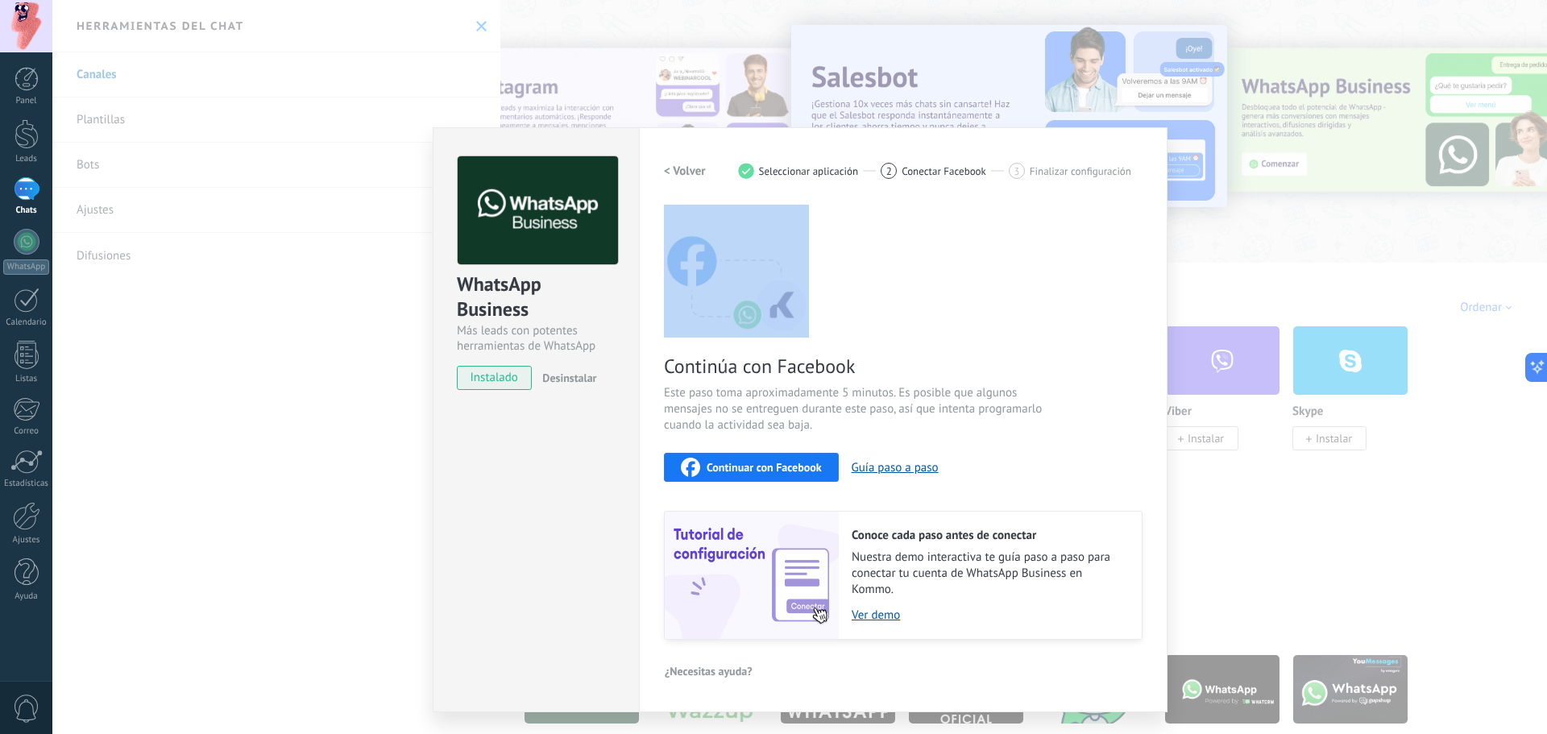
click at [884, 302] on div "Continúa con Facebook Este paso toma aproximadamente 5 minutos. Es posible que …" at bounding box center [903, 422] width 478 height 435
click at [882, 303] on div "Continúa con Facebook Este paso toma aproximadamente 5 minutos. Es posible que …" at bounding box center [903, 422] width 478 height 435
click at [758, 299] on img at bounding box center [736, 269] width 145 height 129
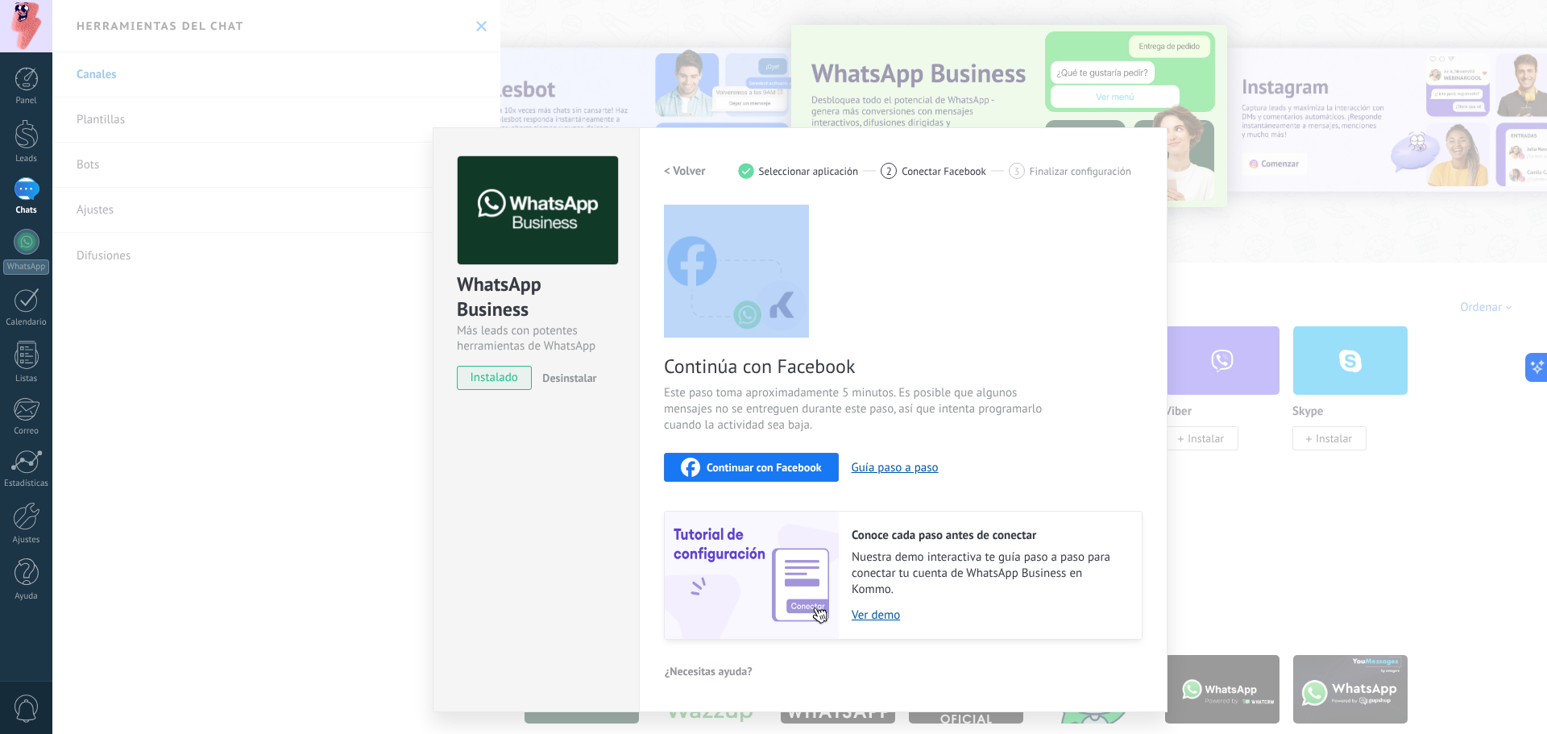
click at [899, 460] on button "Guía paso a paso" at bounding box center [894, 467] width 87 height 15
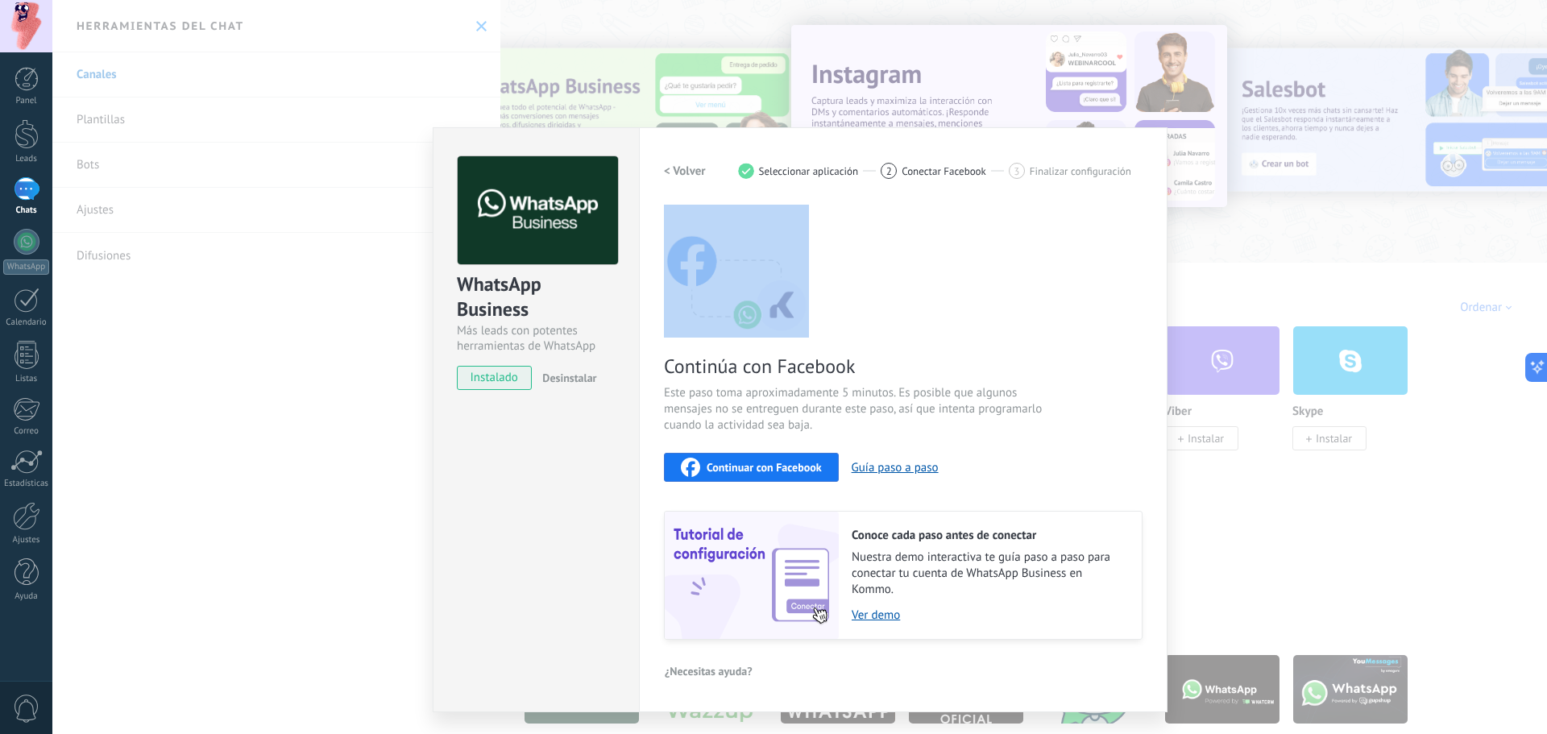
click at [776, 464] on span "Continuar con Facebook" at bounding box center [763, 467] width 115 height 11
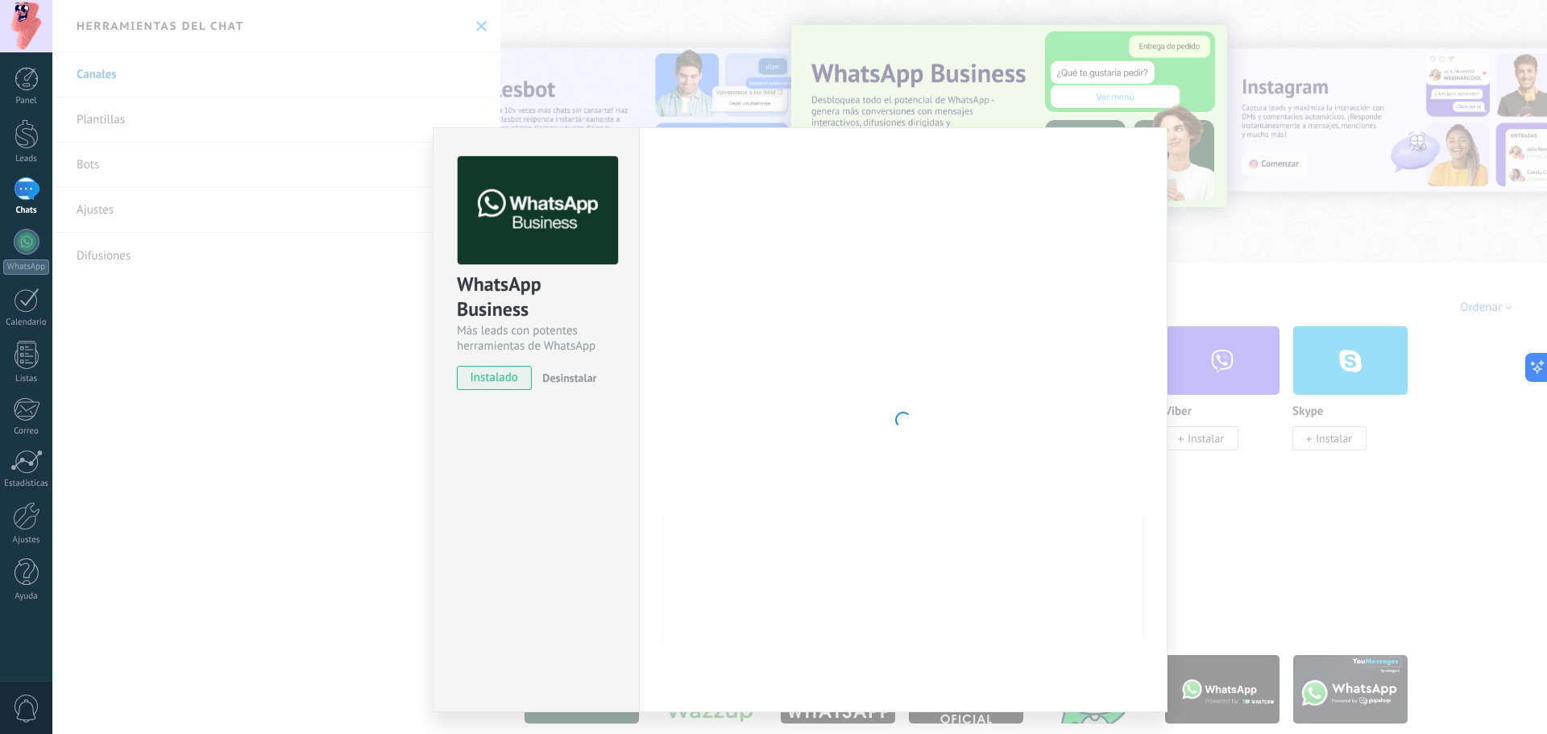
drag, startPoint x: 884, startPoint y: 449, endPoint x: 921, endPoint y: 443, distance: 37.6
click at [884, 449] on div at bounding box center [903, 419] width 478 height 527
click at [975, 354] on div at bounding box center [903, 419] width 478 height 527
click at [491, 375] on span "instalado" at bounding box center [494, 378] width 73 height 24
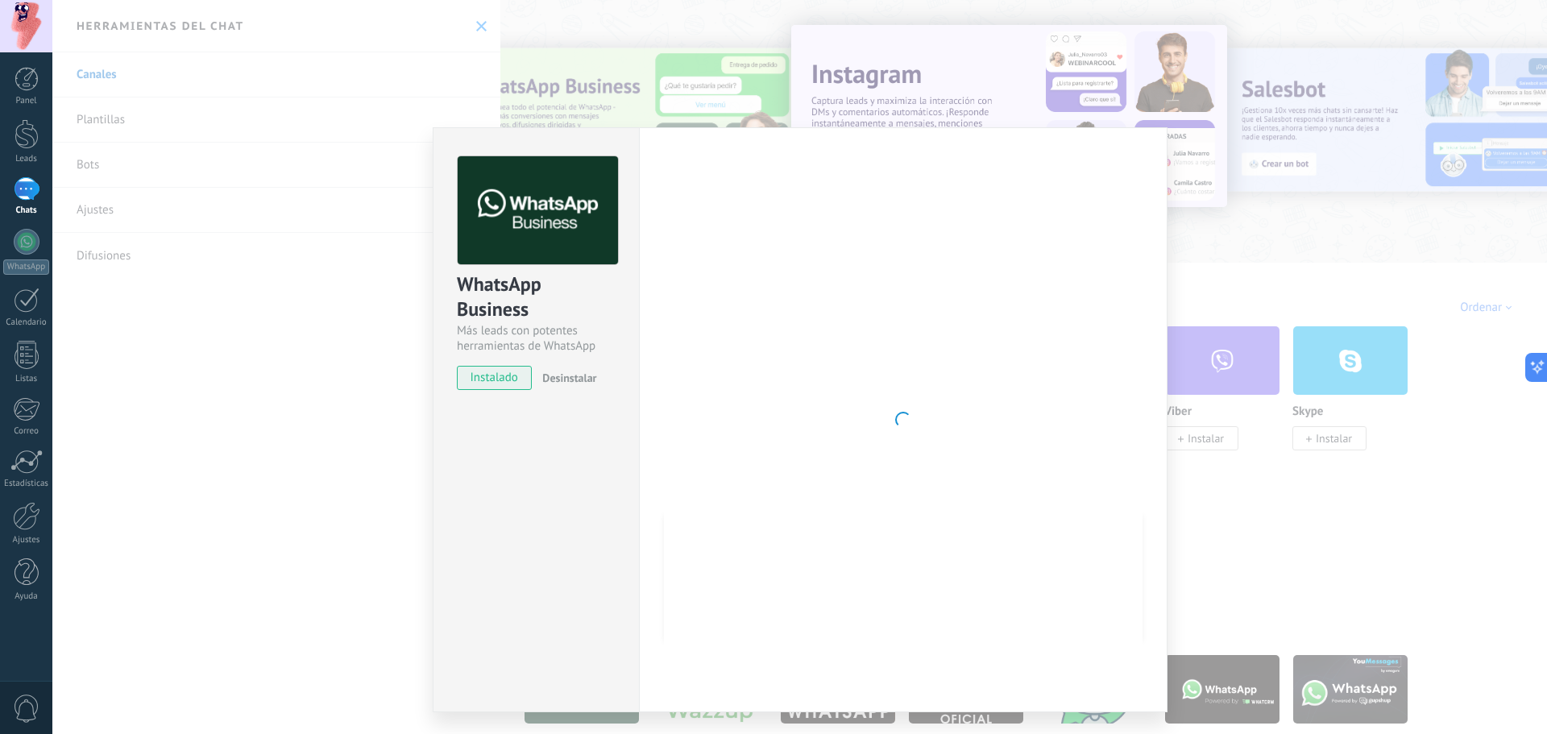
click at [702, 288] on div at bounding box center [903, 419] width 478 height 527
click at [710, 288] on div at bounding box center [903, 419] width 478 height 527
click at [922, 382] on div at bounding box center [903, 419] width 478 height 527
click at [934, 396] on div at bounding box center [903, 419] width 478 height 527
